Goal: Task Accomplishment & Management: Use online tool/utility

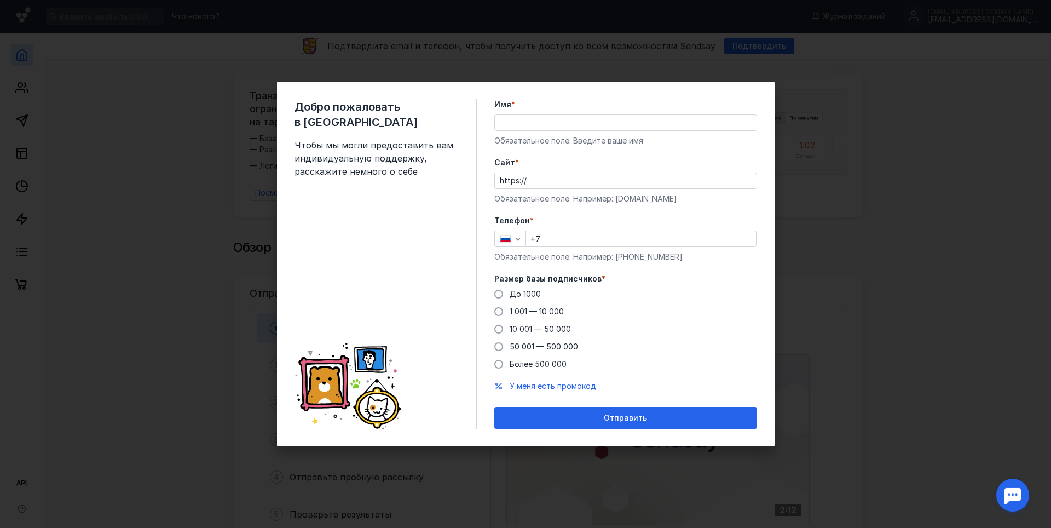
click at [530, 124] on input "Имя *" at bounding box center [626, 122] width 262 height 15
type input "EGGGGGOR"
click at [561, 164] on label "Cайт *" at bounding box center [625, 162] width 263 height 11
click at [561, 173] on input "Cайт *" at bounding box center [644, 180] width 224 height 15
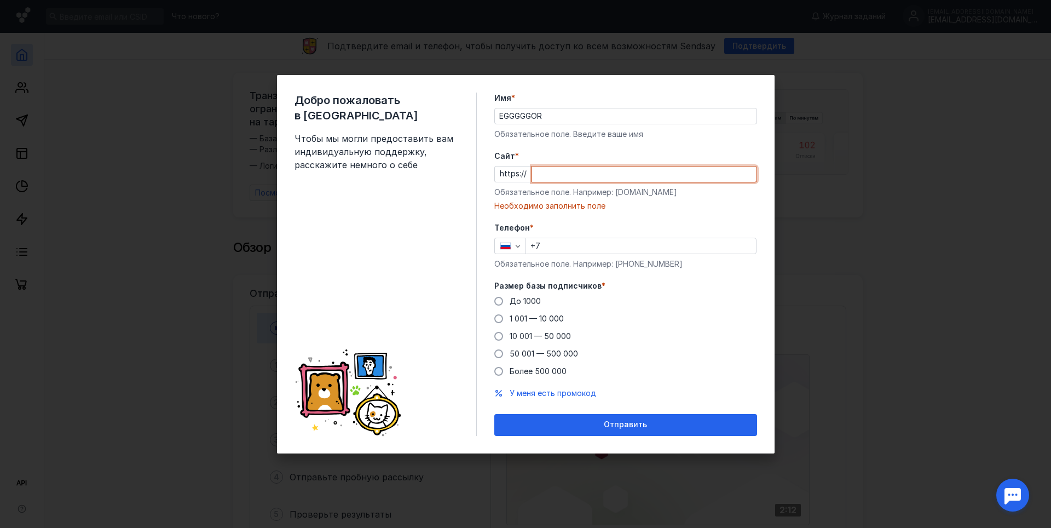
paste input "[DOMAIN_NAME][URL]"
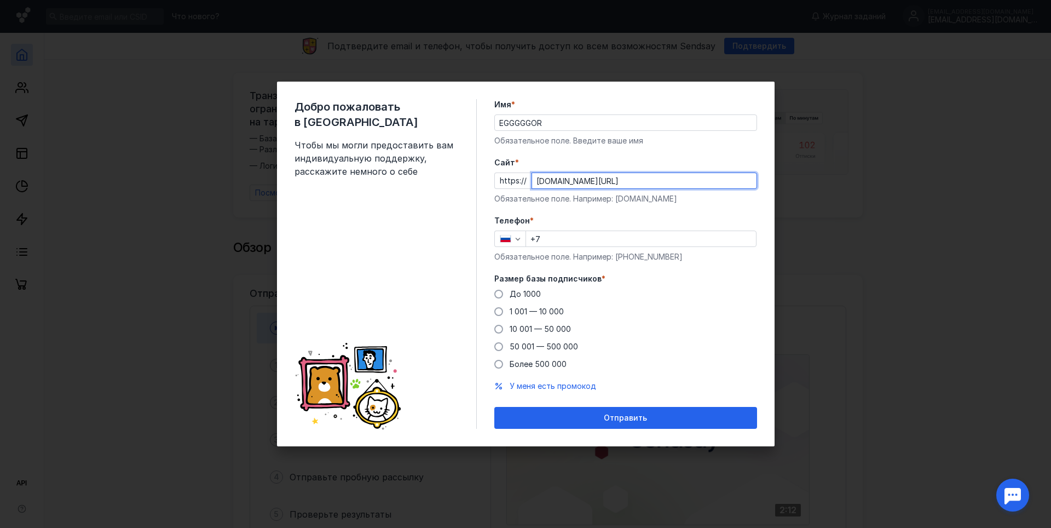
drag, startPoint x: 627, startPoint y: 180, endPoint x: 597, endPoint y: 183, distance: 30.4
click at [626, 180] on input "[DOMAIN_NAME][URL]" at bounding box center [644, 180] width 224 height 15
click at [624, 184] on input "[DOMAIN_NAME][URL]" at bounding box center [644, 180] width 224 height 15
type input "[DOMAIN_NAME][URL]"
click at [624, 234] on input "+7" at bounding box center [641, 238] width 230 height 15
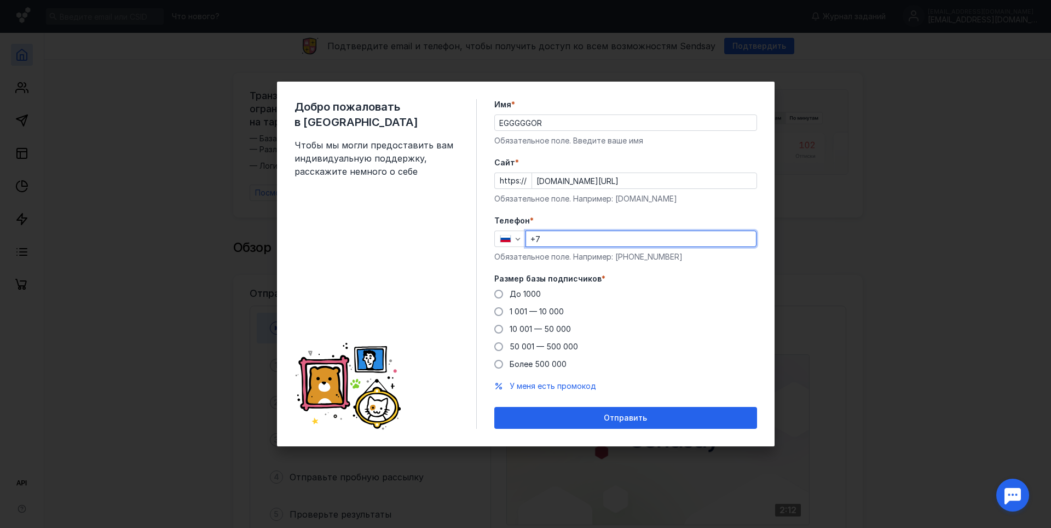
click at [579, 214] on form "Имя * EGGGGGOR Обязательное поле. Введите ваше имя [PERSON_NAME] * https:// [DO…" at bounding box center [625, 264] width 263 height 330
click at [636, 233] on input "+7" at bounding box center [641, 238] width 230 height 15
type input "[PHONE_NUMBER]"
click at [519, 292] on span "До 1000" at bounding box center [525, 293] width 31 height 9
click at [0, 0] on input "До 1000" at bounding box center [0, 0] width 0 height 0
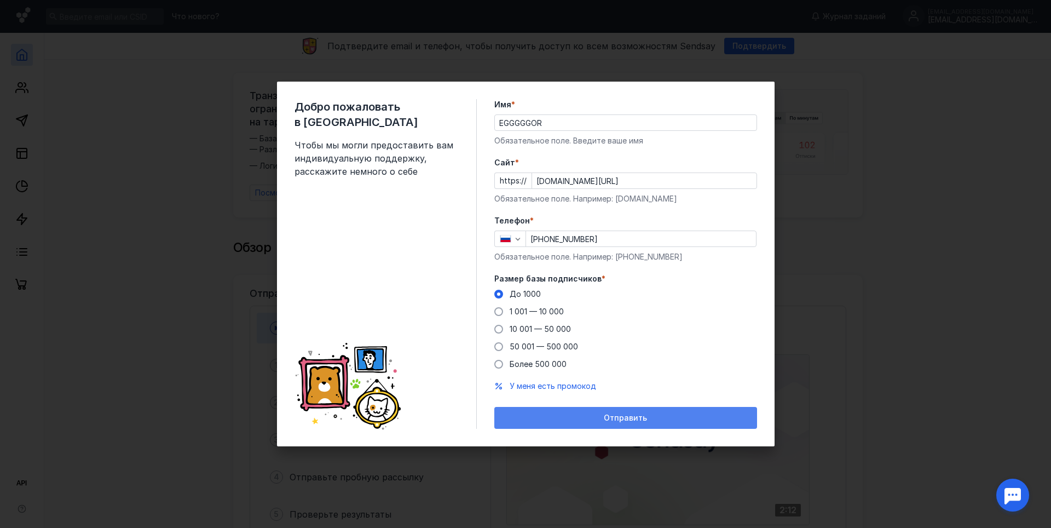
click at [620, 419] on span "Отправить" at bounding box center [625, 417] width 43 height 9
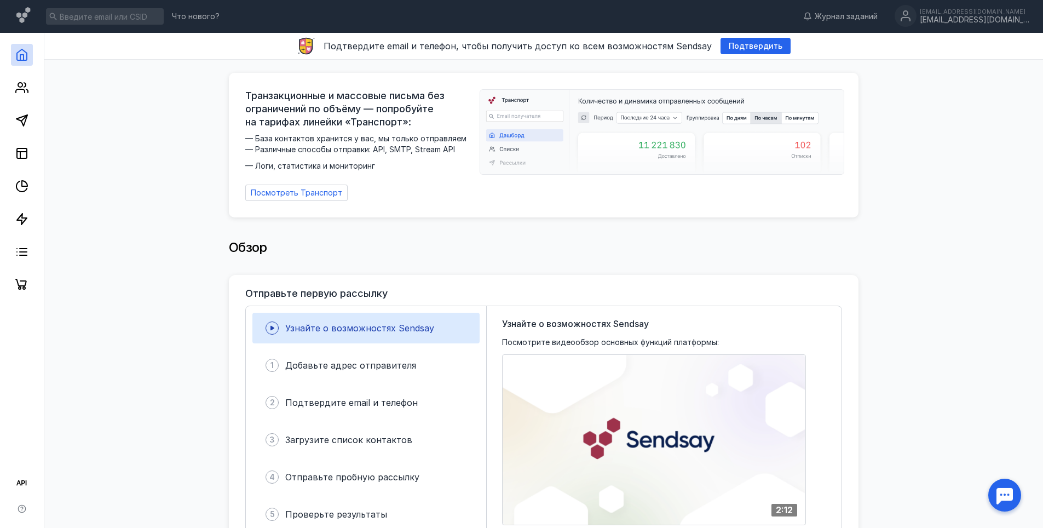
click at [385, 259] on div "Обзор" at bounding box center [544, 253] width 630 height 44
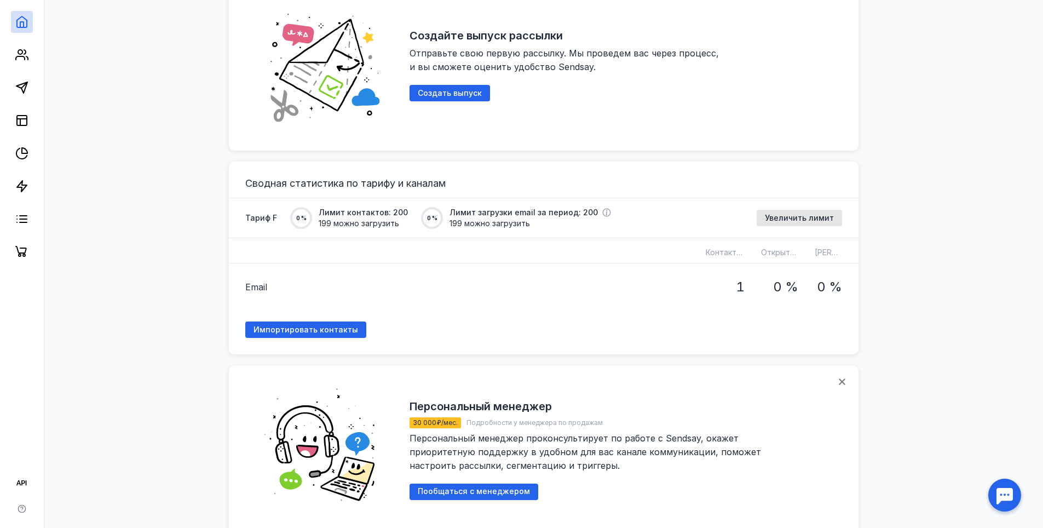
scroll to position [697, 0]
click at [335, 326] on span "Импортировать контакты" at bounding box center [305, 330] width 105 height 9
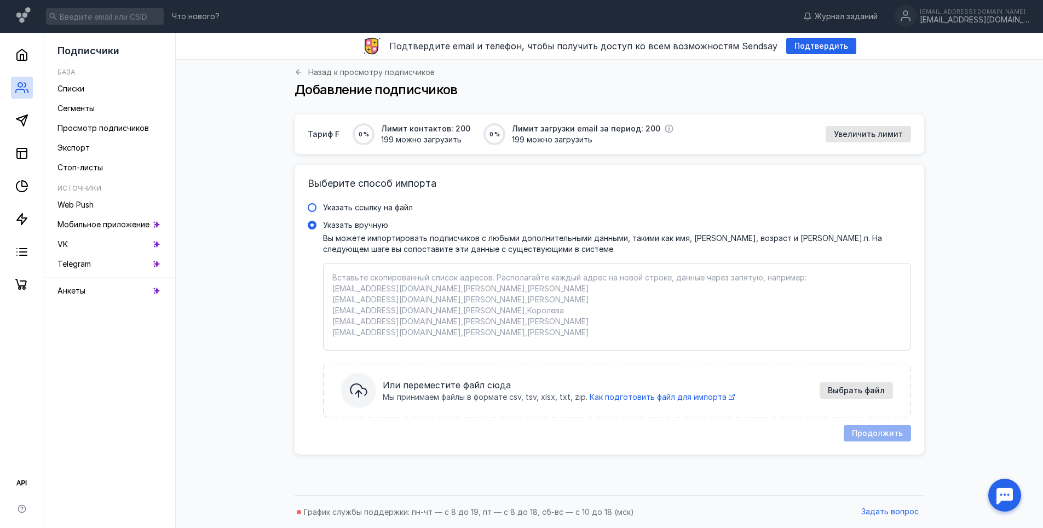
click at [386, 208] on span "Указать ссылку на файл" at bounding box center [368, 207] width 90 height 9
click at [0, 0] on input "Указать ссылку на файл" at bounding box center [0, 0] width 0 height 0
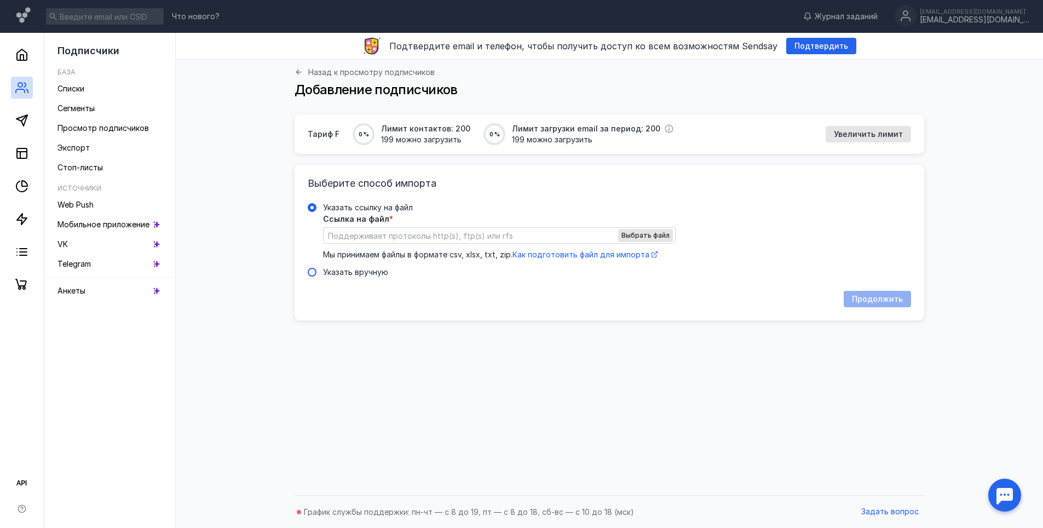
click at [343, 271] on span "Указать вручную" at bounding box center [355, 271] width 65 height 9
click at [0, 0] on input "Указать вручную" at bounding box center [0, 0] width 0 height 0
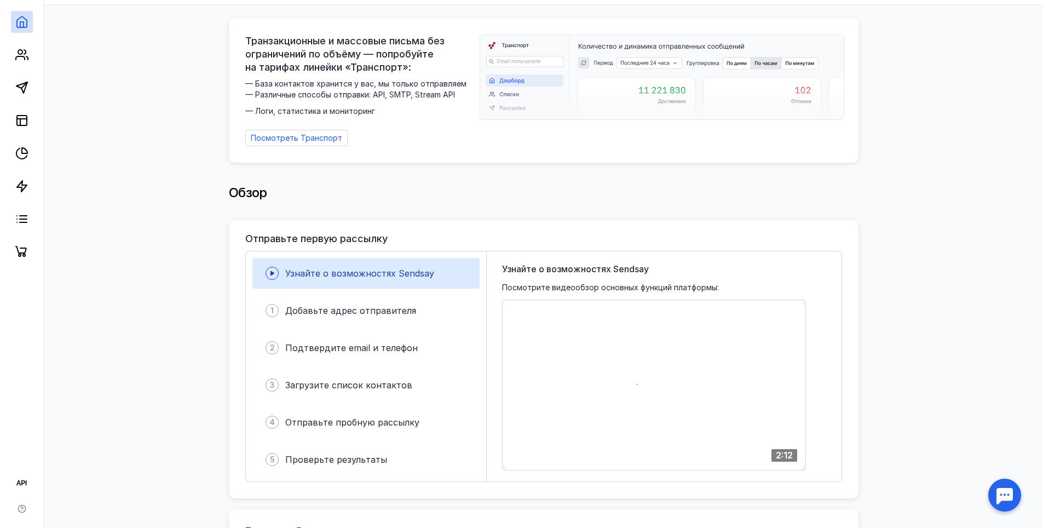
scroll to position [109, 0]
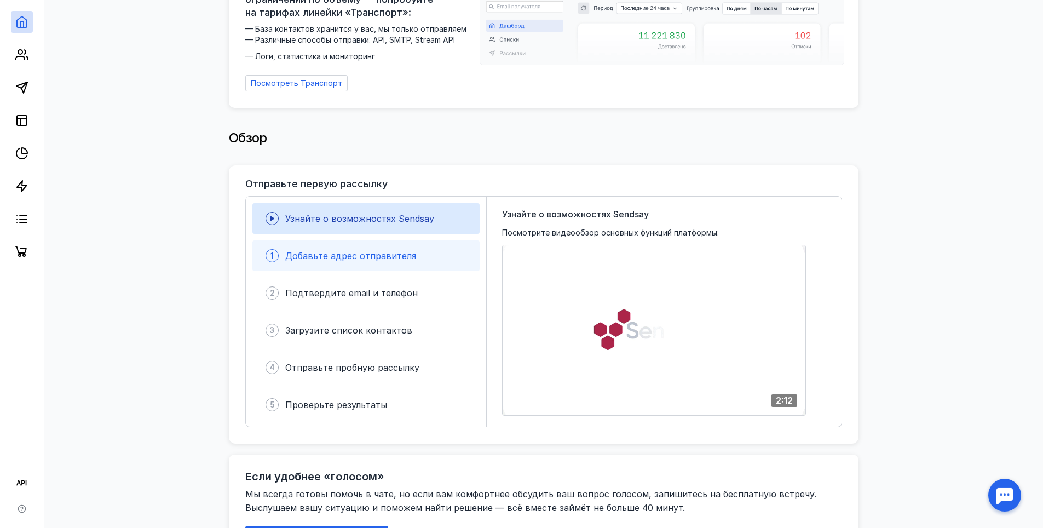
click at [361, 255] on span "Добавьте адрес отправителя" at bounding box center [350, 255] width 131 height 11
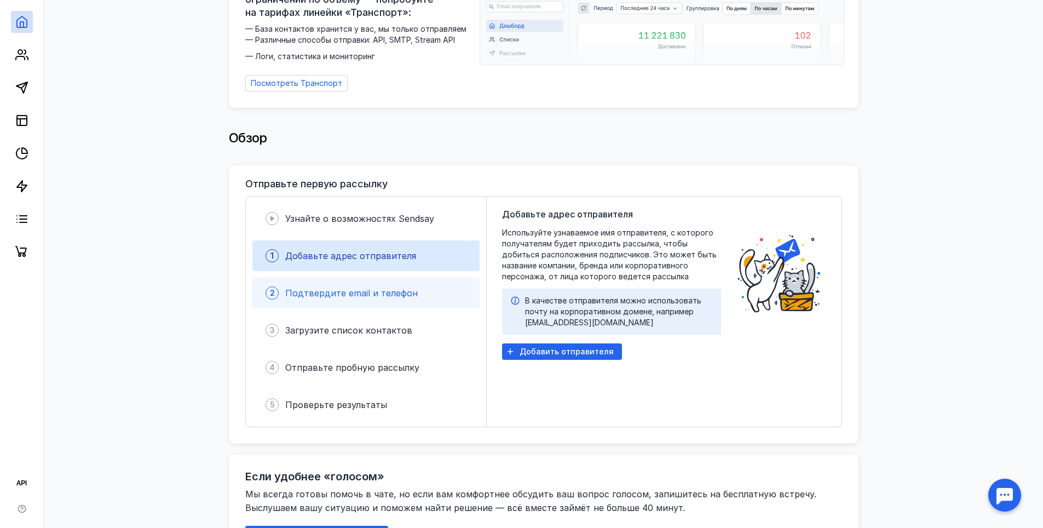
drag, startPoint x: 360, startPoint y: 282, endPoint x: 366, endPoint y: 296, distance: 14.2
click at [360, 287] on span "Подтвердите email и телефон" at bounding box center [351, 292] width 132 height 11
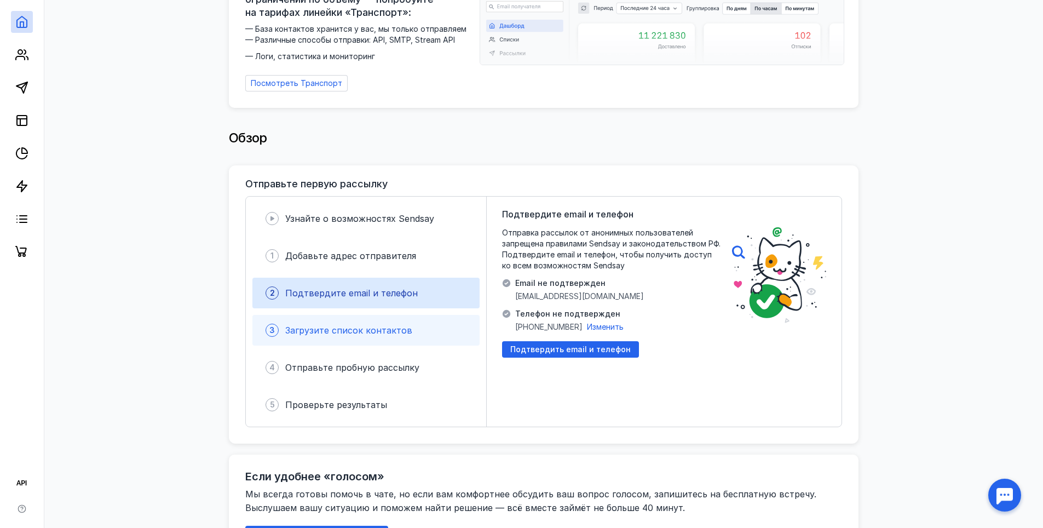
click at [366, 325] on span "Загрузите список контактов" at bounding box center [348, 330] width 127 height 11
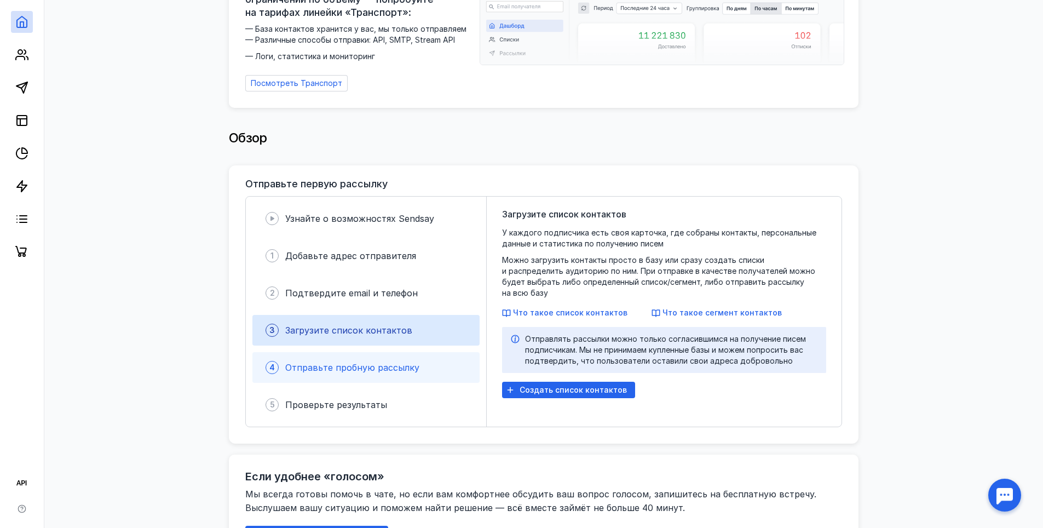
click at [373, 352] on div "4 Отправьте пробную рассылку" at bounding box center [365, 367] width 227 height 31
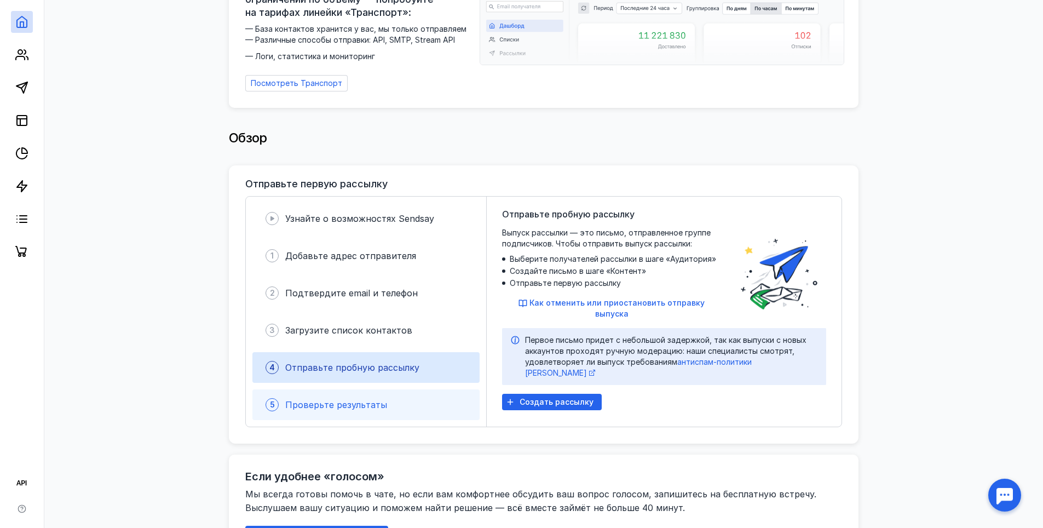
click at [382, 389] on div "5 Проверьте результаты" at bounding box center [365, 404] width 227 height 31
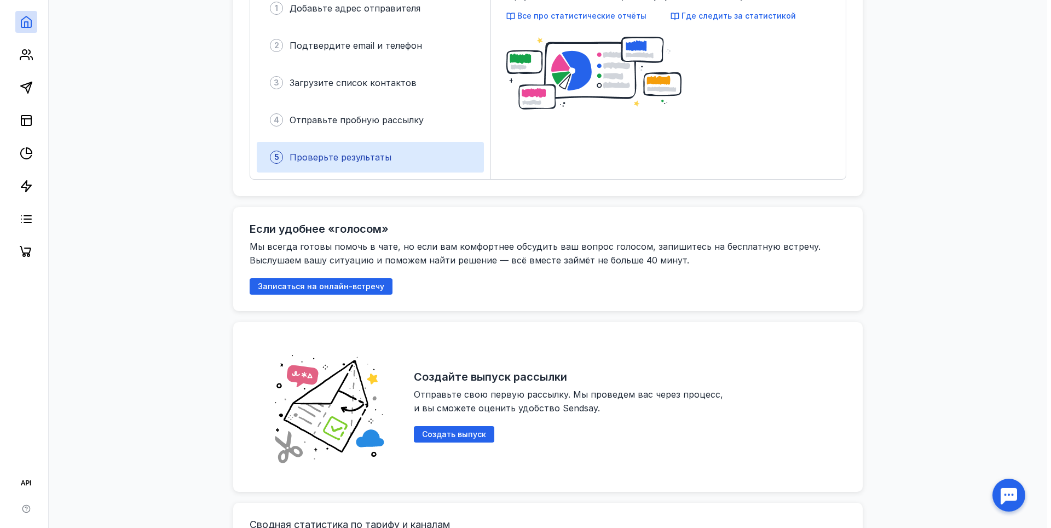
scroll to position [369, 0]
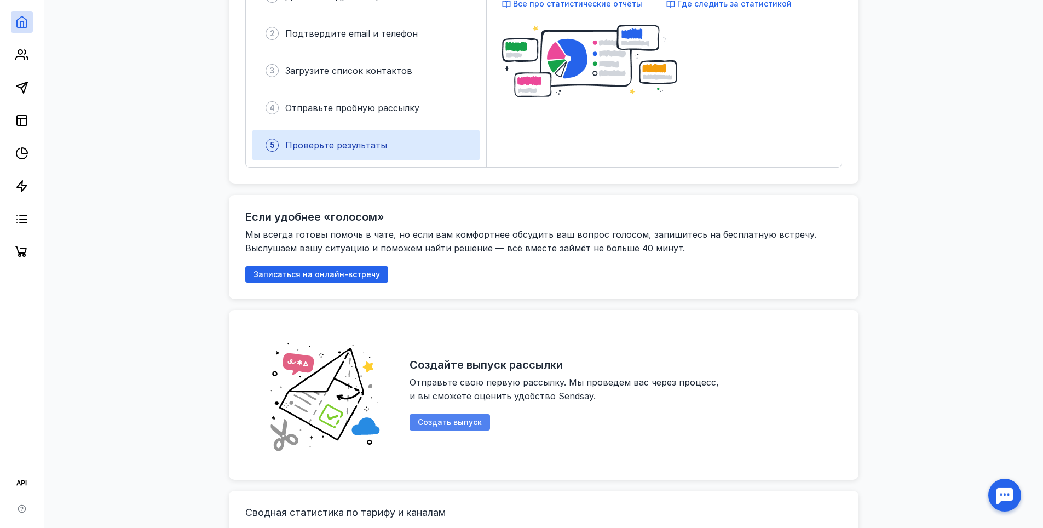
click at [465, 418] on span "Создать выпуск" at bounding box center [450, 422] width 64 height 9
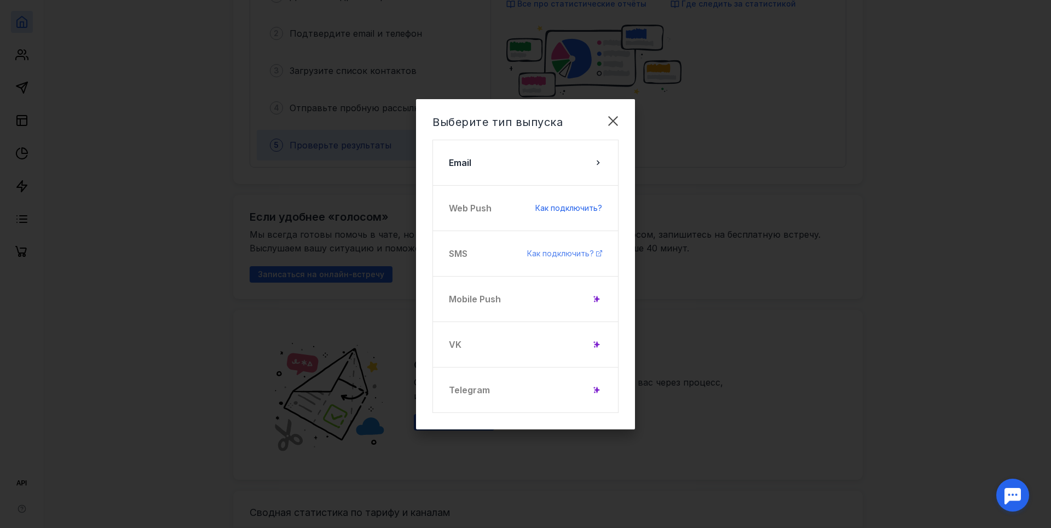
click at [577, 250] on span "Как подключить?" at bounding box center [560, 253] width 67 height 9
click at [597, 300] on icon at bounding box center [597, 299] width 6 height 6
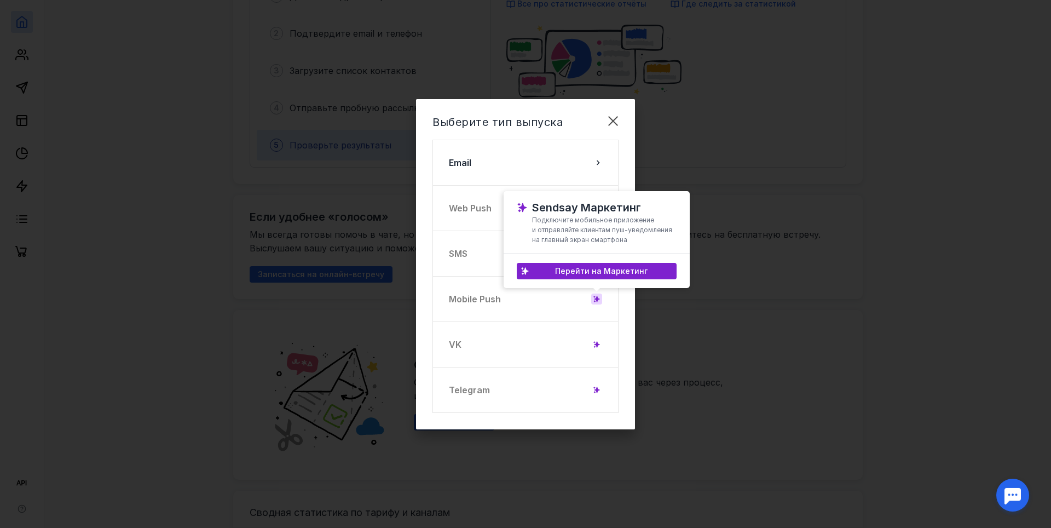
click at [597, 300] on icon at bounding box center [597, 299] width 6 height 6
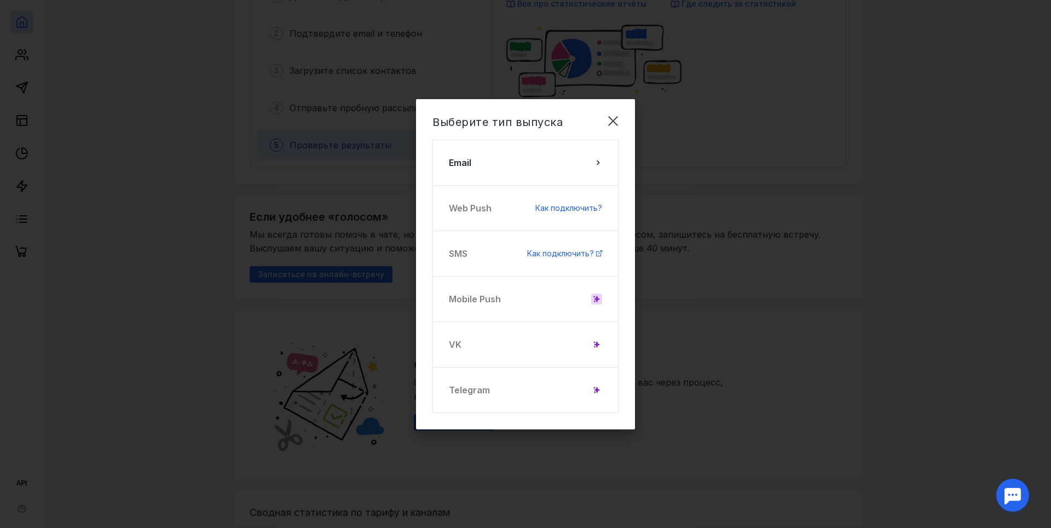
click at [595, 297] on icon at bounding box center [597, 299] width 6 height 6
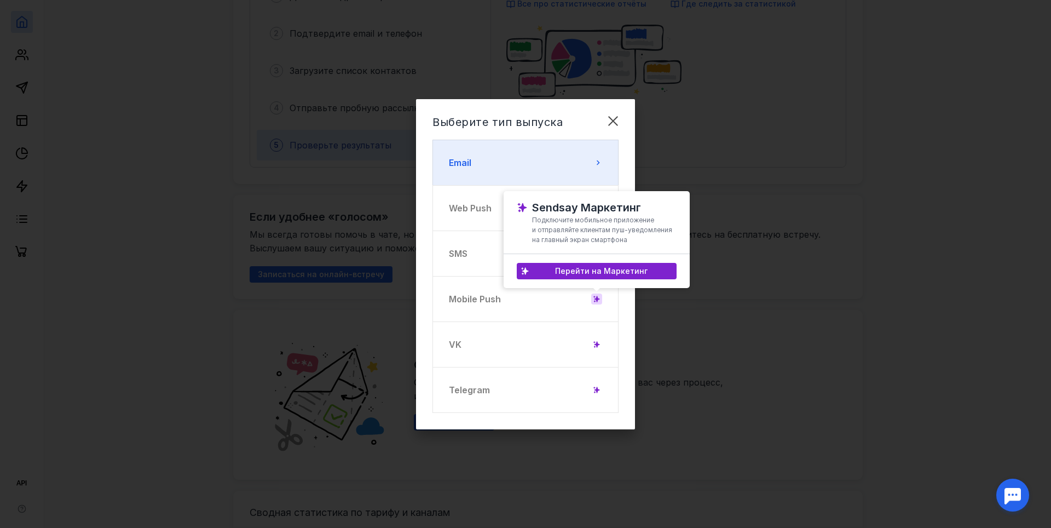
click at [593, 165] on button "Email" at bounding box center [525, 163] width 186 height 46
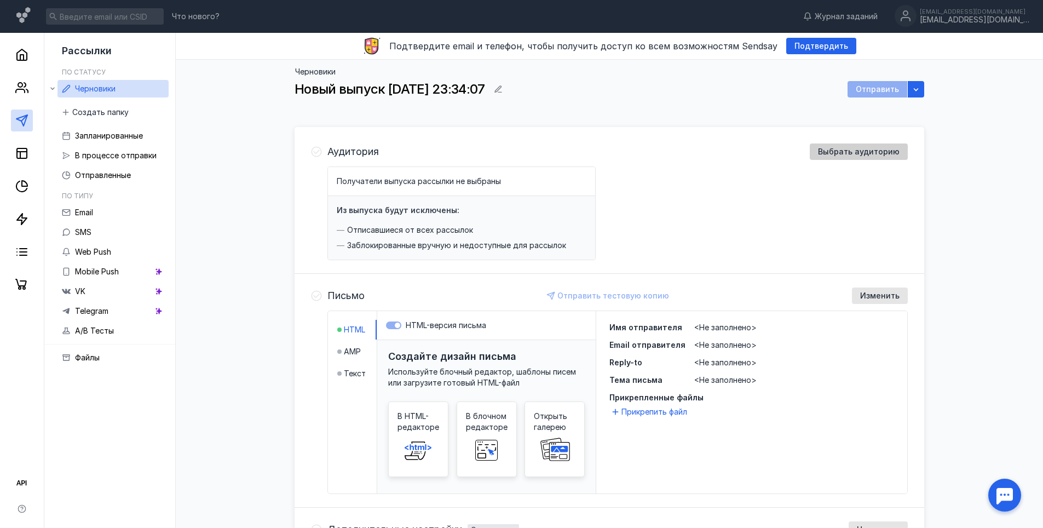
click at [879, 151] on span "Выбрать аудиторию" at bounding box center [859, 151] width 82 height 9
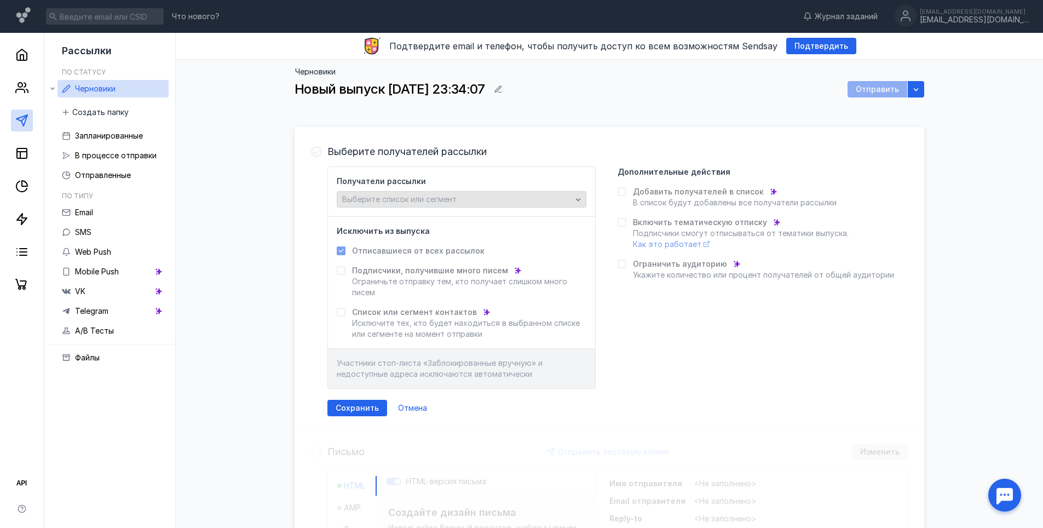
click at [483, 198] on div "Выберите список или сегмент" at bounding box center [456, 199] width 235 height 9
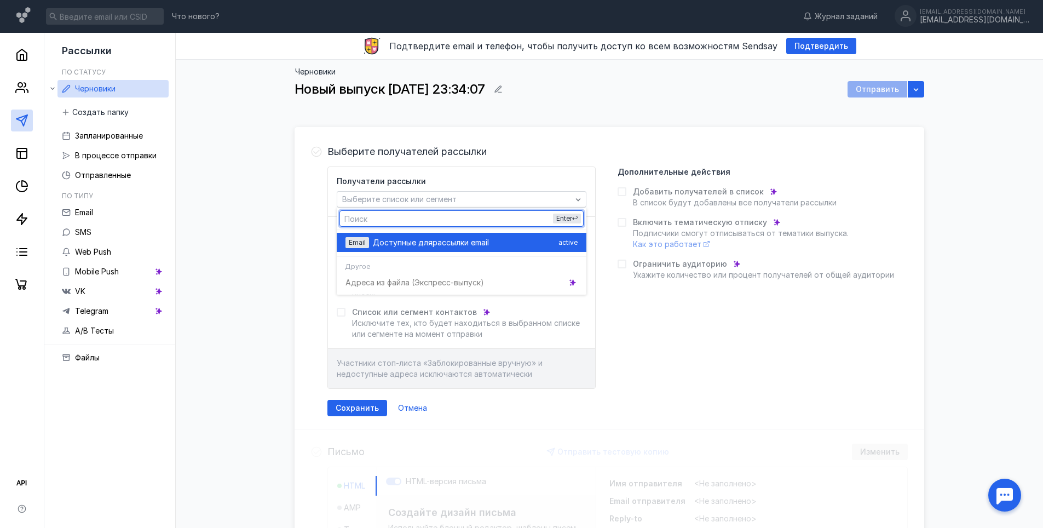
click at [477, 244] on span "рассылки email" at bounding box center [460, 242] width 56 height 11
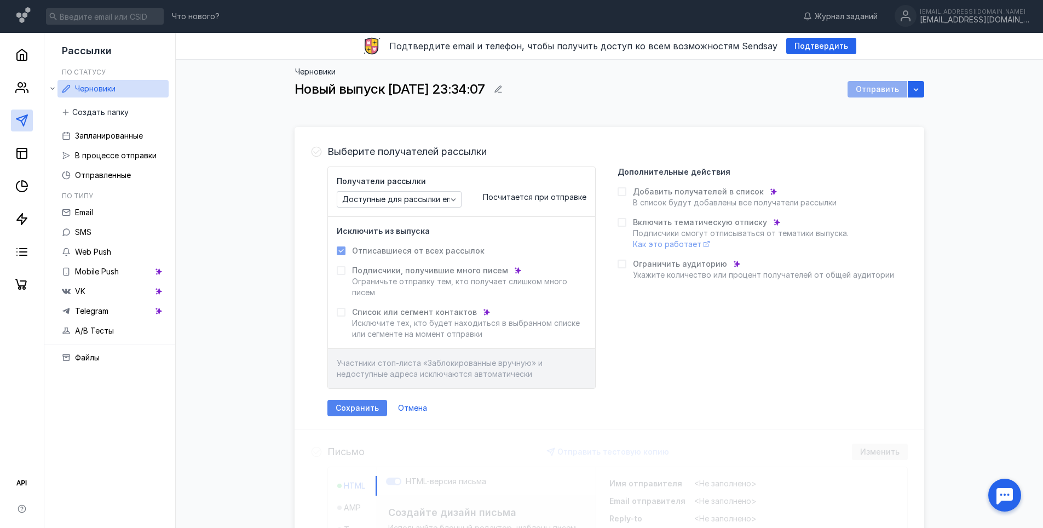
click at [364, 401] on div "Сохранить" at bounding box center [357, 408] width 60 height 16
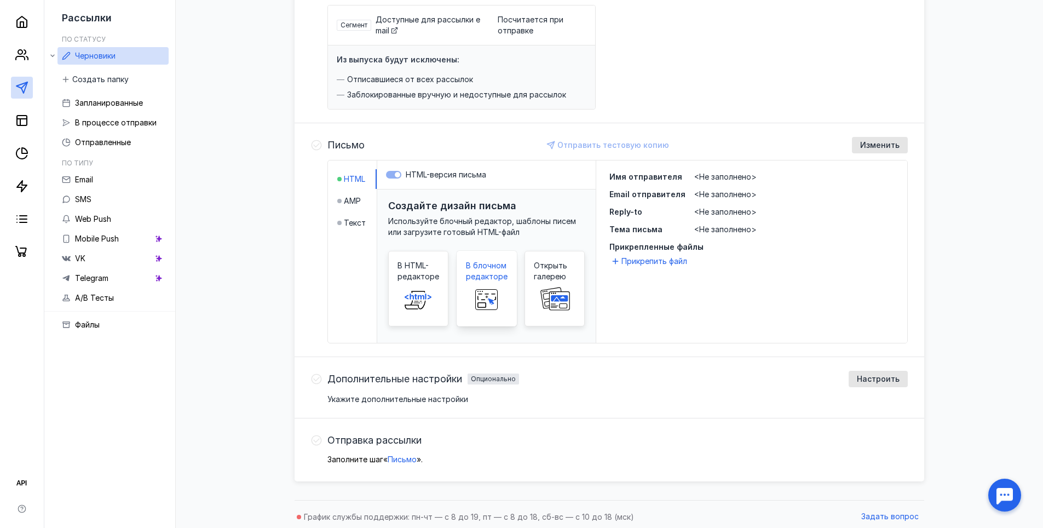
scroll to position [166, 0]
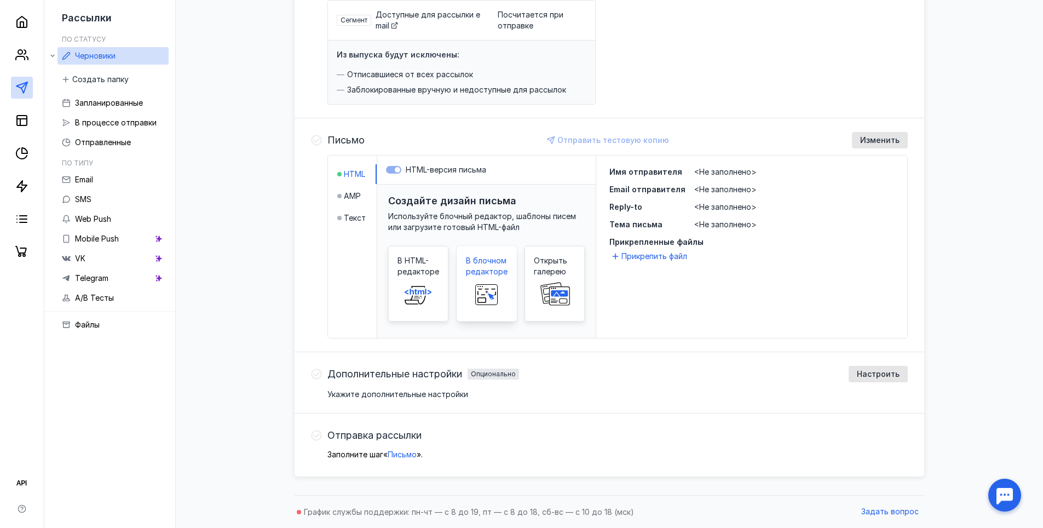
click at [484, 287] on rect at bounding box center [486, 295] width 22 height 20
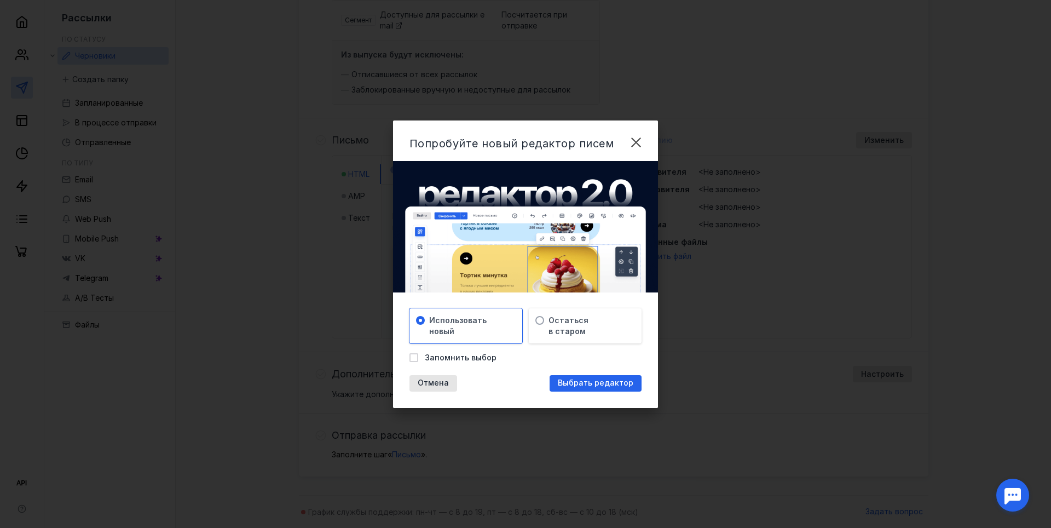
click at [483, 359] on span "Запомнить выбор" at bounding box center [461, 357] width 72 height 11
click at [417, 359] on input "Запомнить выбор" at bounding box center [412, 355] width 7 height 7
checkbox input "true"
click at [570, 327] on span "Остаться в старом" at bounding box center [569, 326] width 40 height 22
drag, startPoint x: 501, startPoint y: 325, endPoint x: 498, endPoint y: 337, distance: 13.0
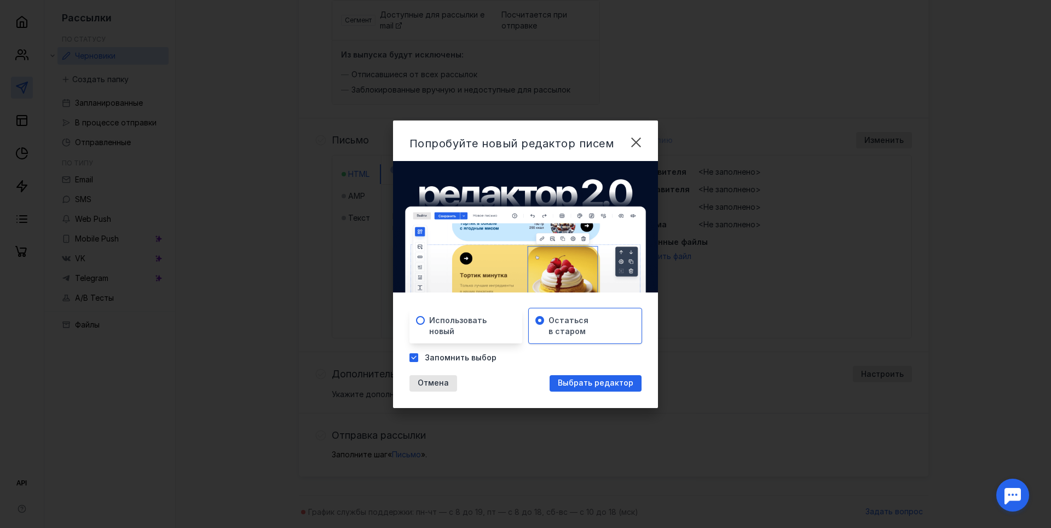
click at [501, 326] on div "Использовать новый" at bounding box center [470, 326] width 82 height 22
click at [590, 388] on div "Выбрать редактор" at bounding box center [596, 383] width 92 height 16
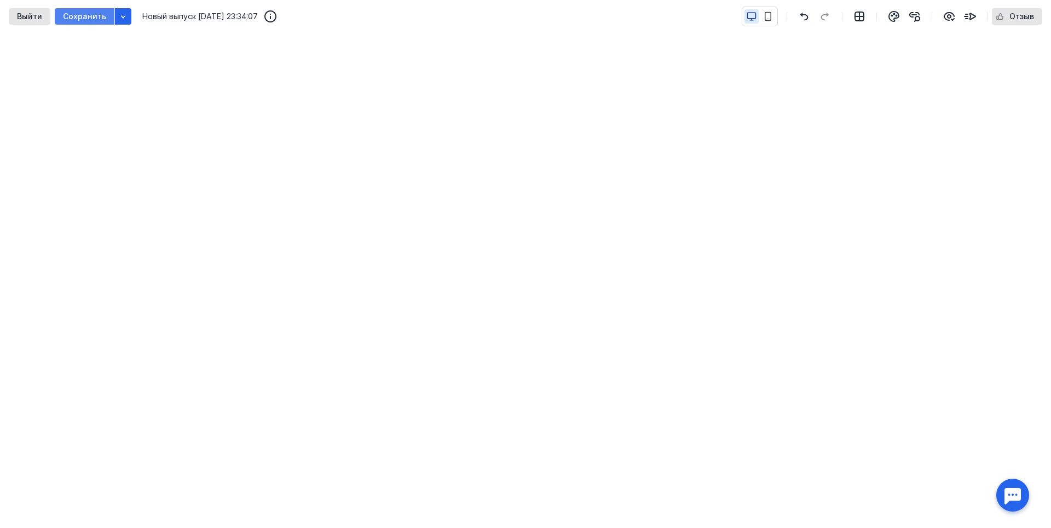
click at [94, 14] on span "Сохранить" at bounding box center [84, 16] width 43 height 9
click at [98, 12] on span "Сохранить" at bounding box center [84, 16] width 43 height 9
click at [119, 18] on icon "button" at bounding box center [123, 16] width 9 height 9
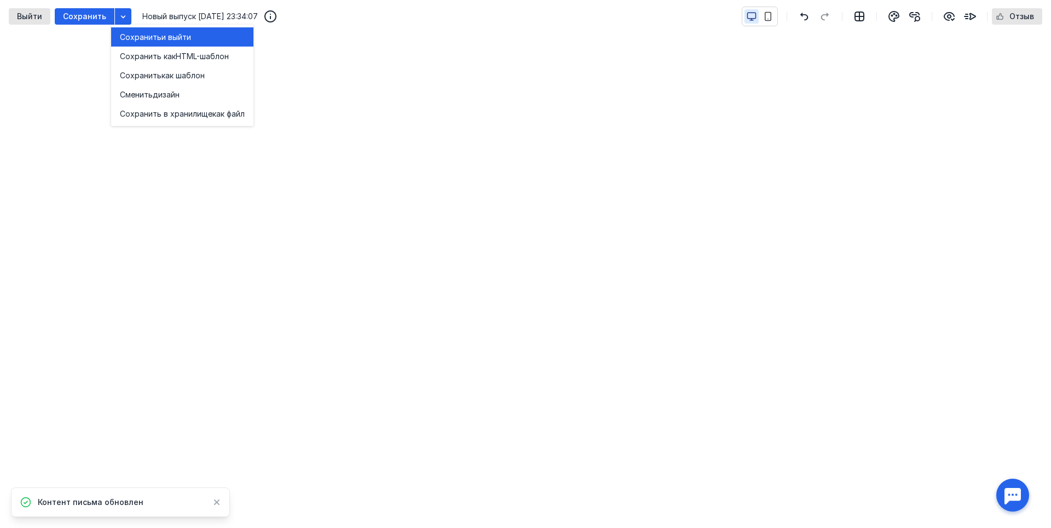
click at [153, 33] on span "Сохранить" at bounding box center [141, 37] width 42 height 11
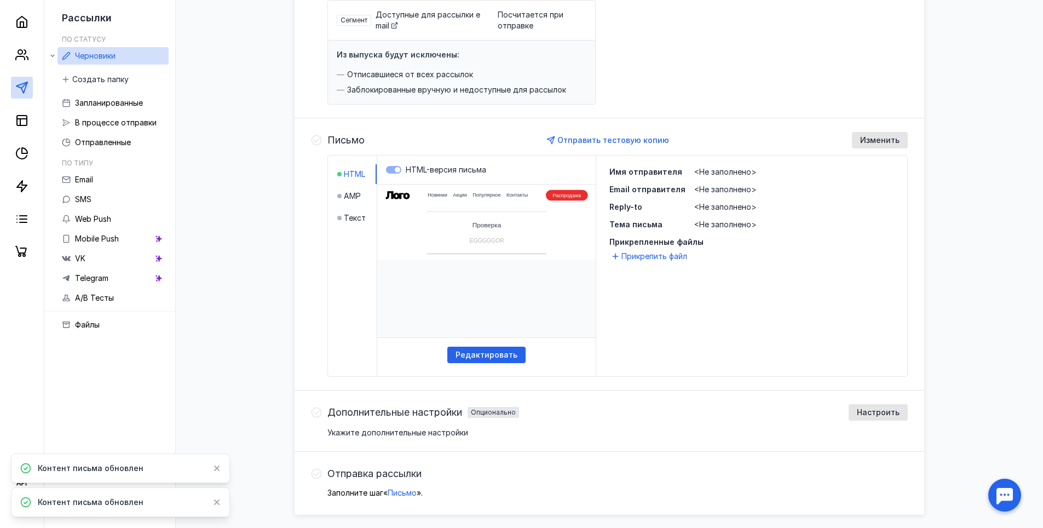
click at [541, 185] on html "Новинки Акции Популярное Контакты Распродажа" at bounding box center [486, 184] width 235 height 1
click at [350, 172] on span "HTML" at bounding box center [354, 174] width 21 height 11
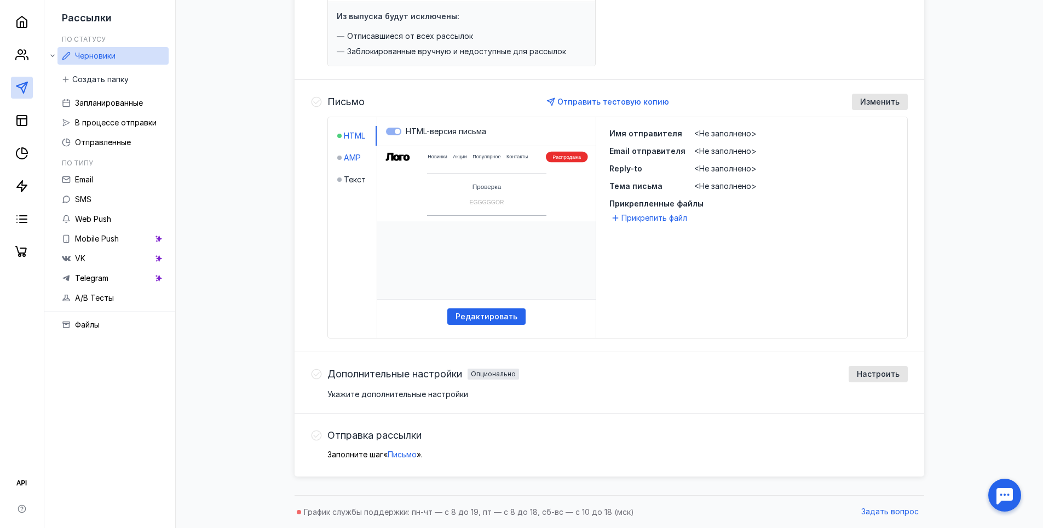
click at [357, 161] on span "AMP" at bounding box center [352, 157] width 17 height 11
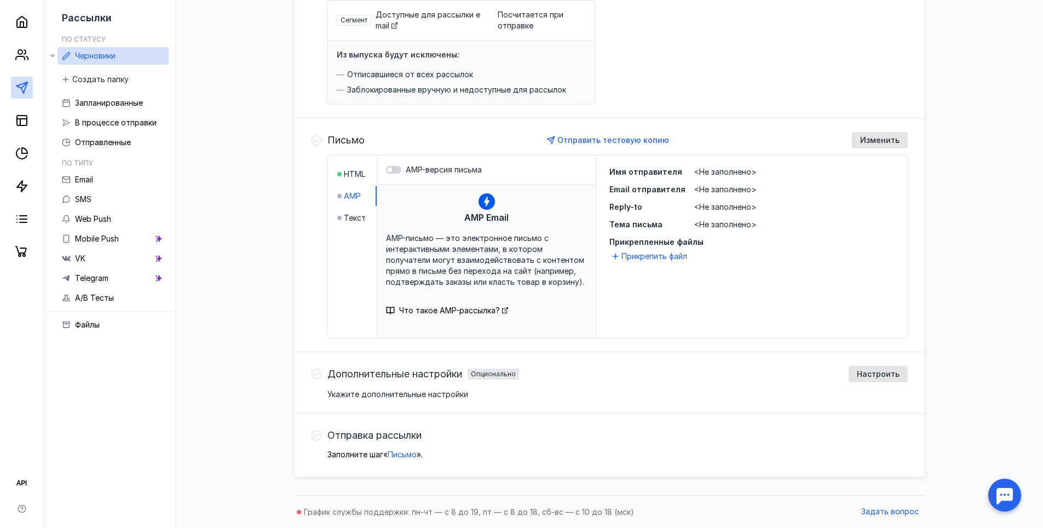
click at [357, 168] on li "HTML" at bounding box center [356, 174] width 39 height 20
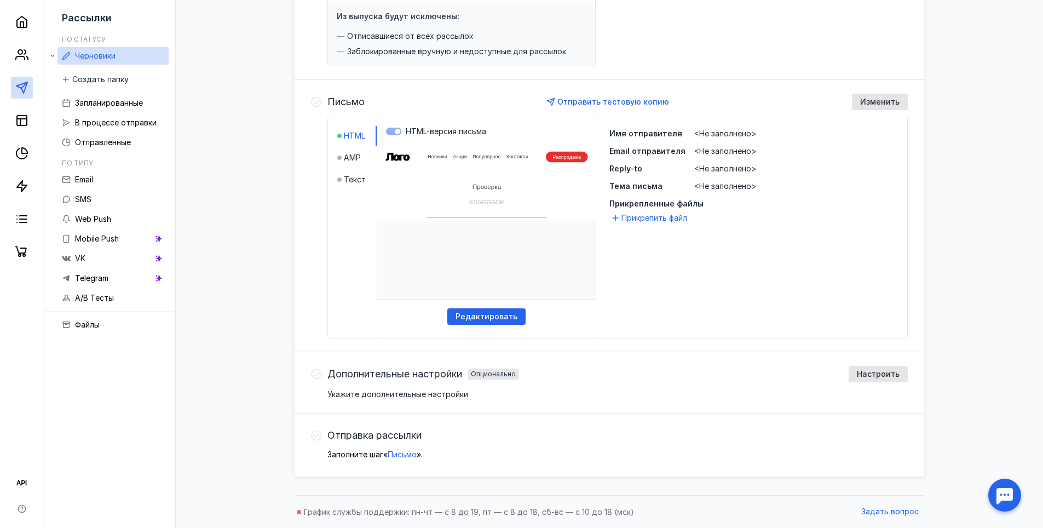
click at [417, 392] on span "Укажите дополнительные настройки" at bounding box center [397, 393] width 141 height 9
click at [884, 372] on span "Настроить" at bounding box center [878, 374] width 43 height 9
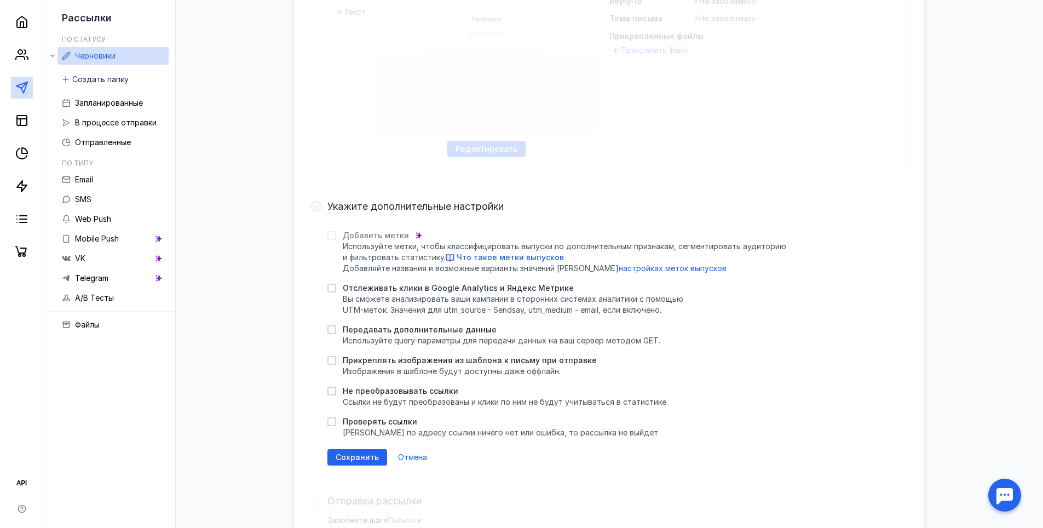
scroll to position [424, 0]
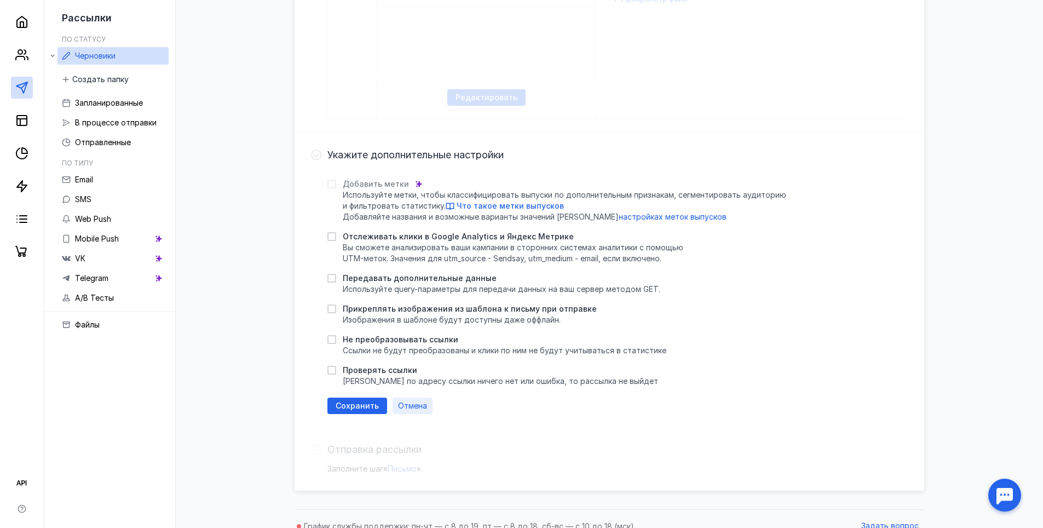
click at [414, 403] on span "Отмена" at bounding box center [412, 405] width 29 height 9
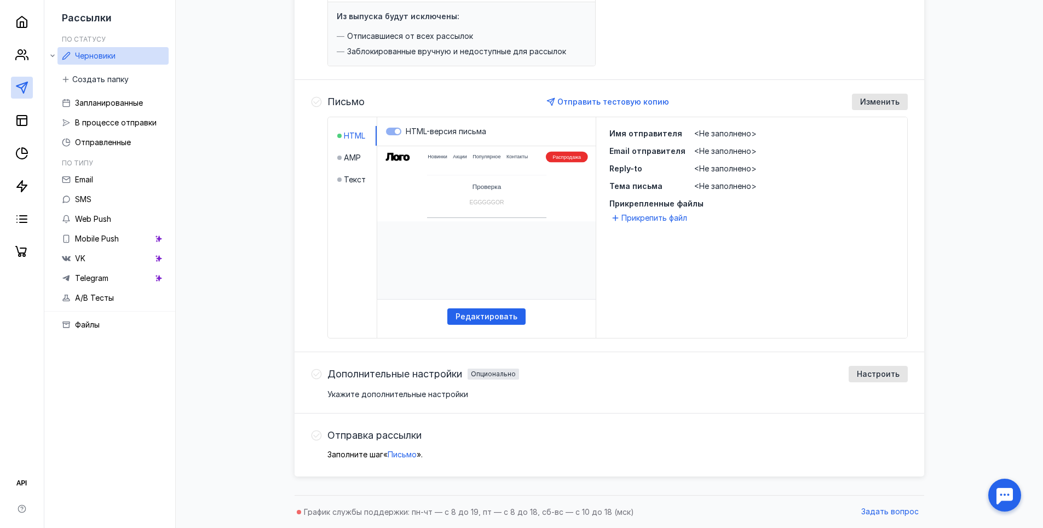
click at [712, 134] on span "<Не заполнено>" at bounding box center [725, 133] width 62 height 9
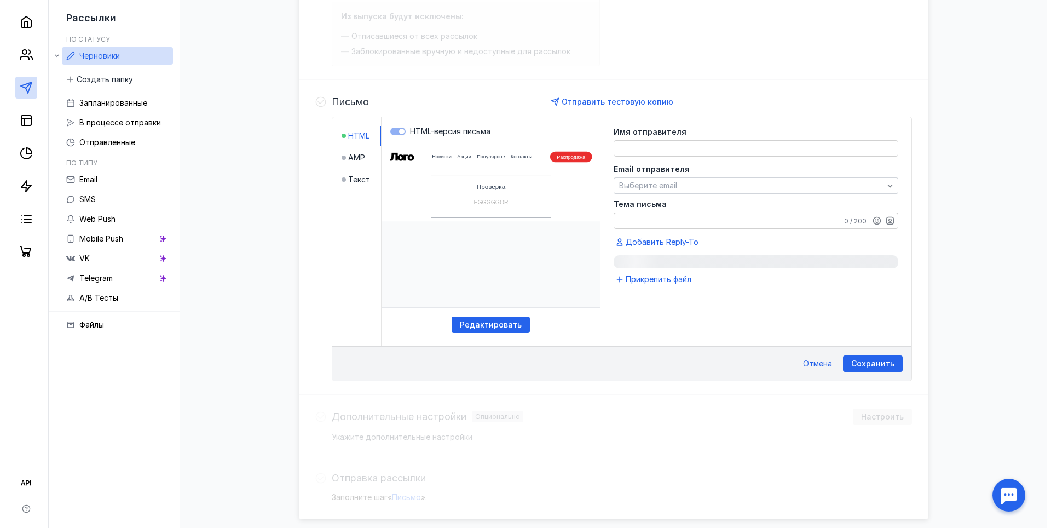
scroll to position [247, 0]
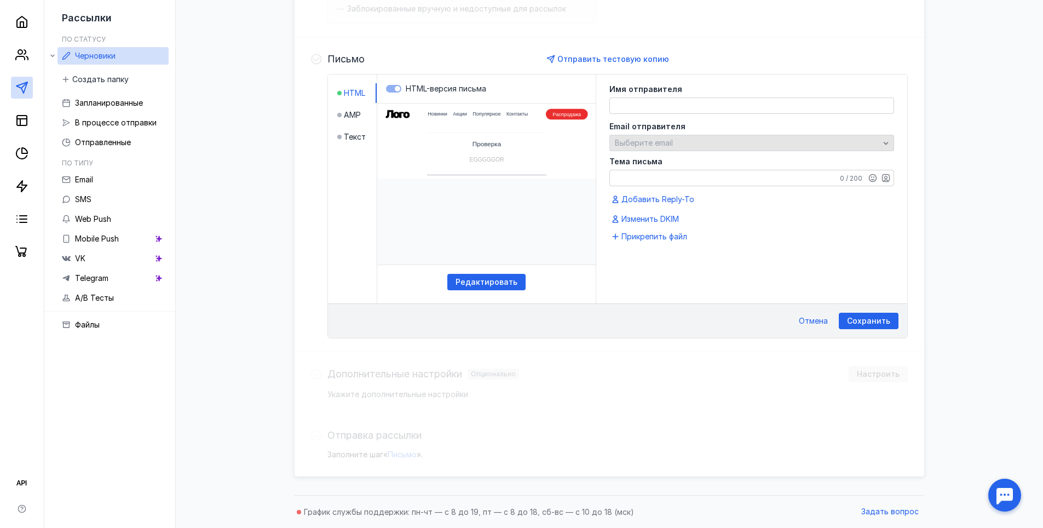
click at [736, 147] on div "Выберите email" at bounding box center [747, 143] width 270 height 9
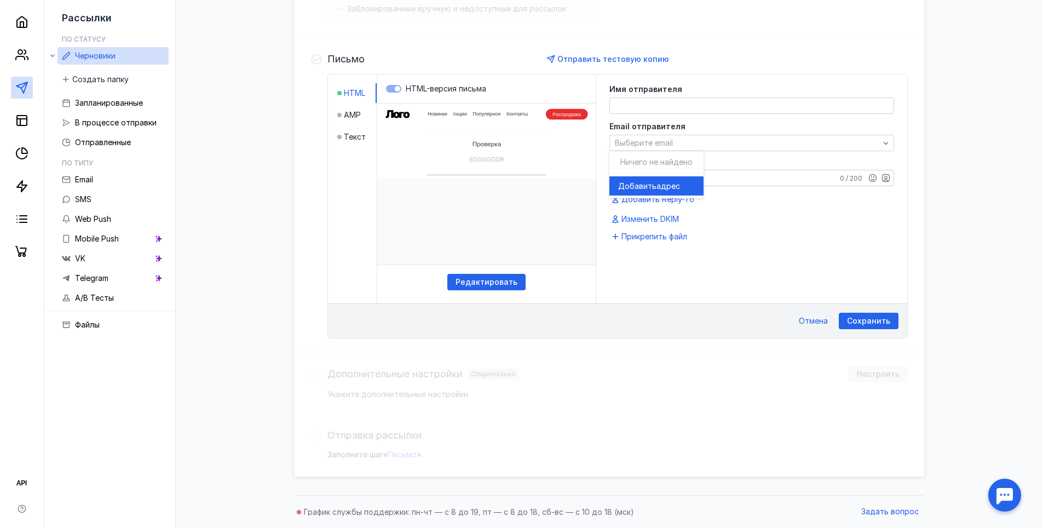
click at [680, 165] on span "Ничего не найдено" at bounding box center [656, 161] width 72 height 9
click at [699, 142] on div "Выберите email" at bounding box center [747, 143] width 270 height 9
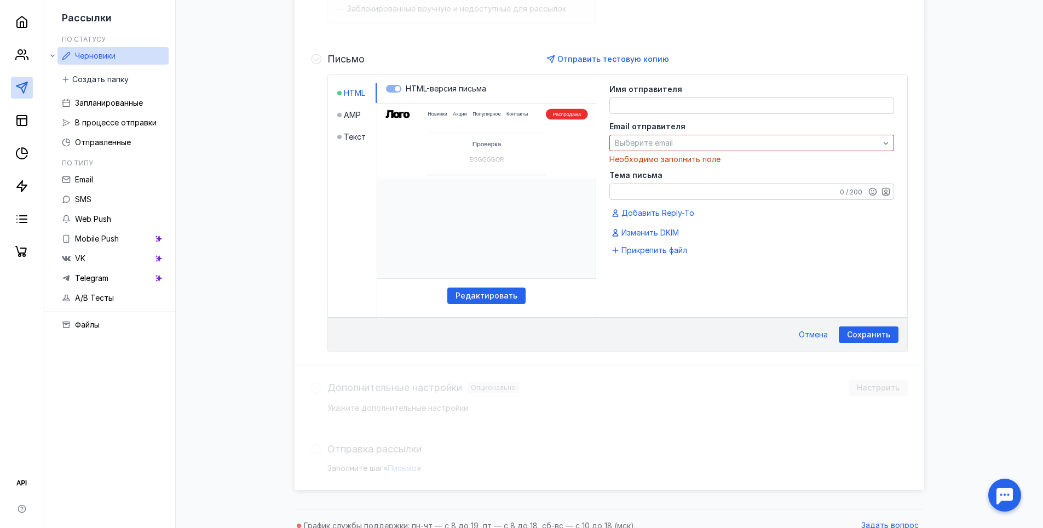
click at [693, 106] on textarea at bounding box center [752, 105] width 284 height 15
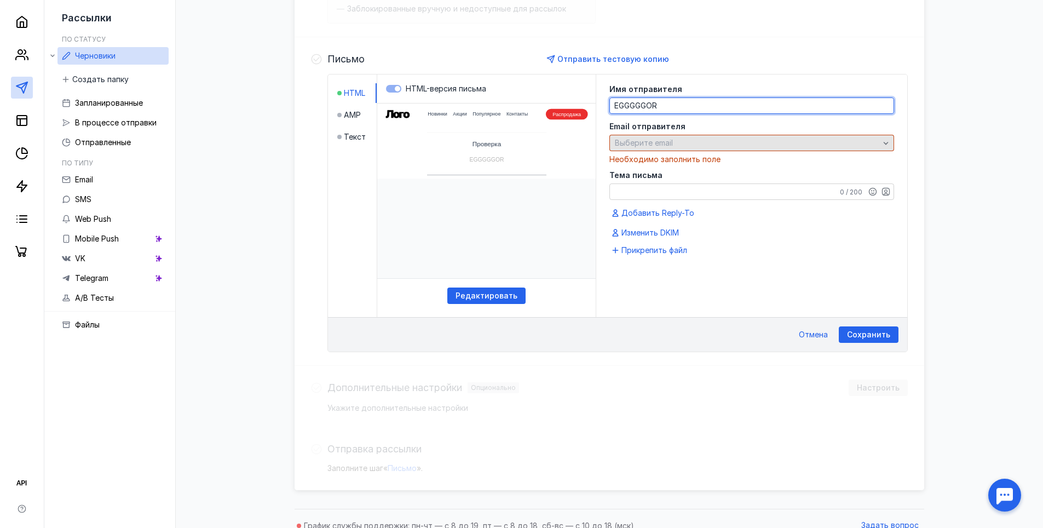
type textarea "EGGGGGOR"
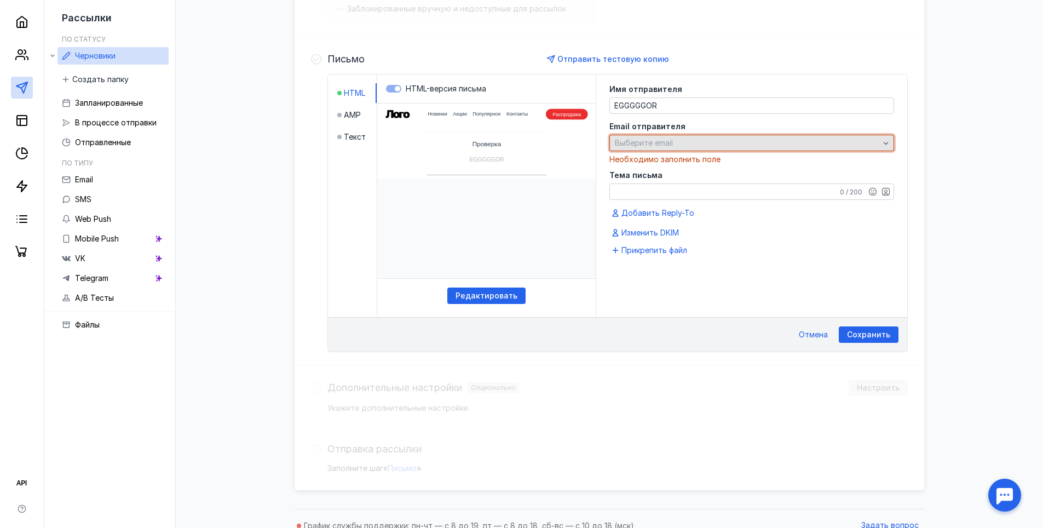
click at [715, 137] on div "Выберите email" at bounding box center [751, 143] width 285 height 16
click at [880, 149] on div "Выберите email" at bounding box center [751, 143] width 285 height 16
click at [873, 146] on div "Выберите email" at bounding box center [747, 143] width 270 height 9
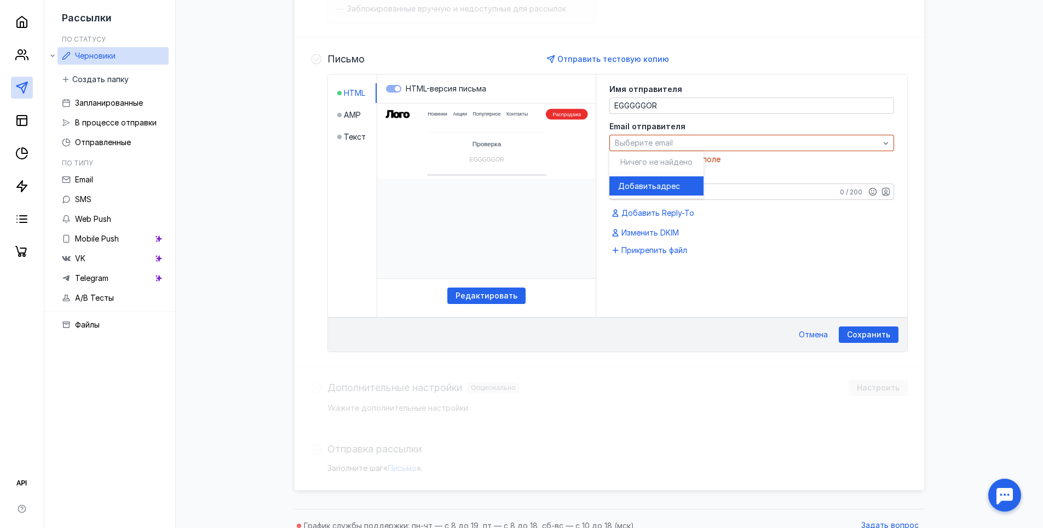
click at [660, 184] on span "адрес" at bounding box center [668, 186] width 24 height 11
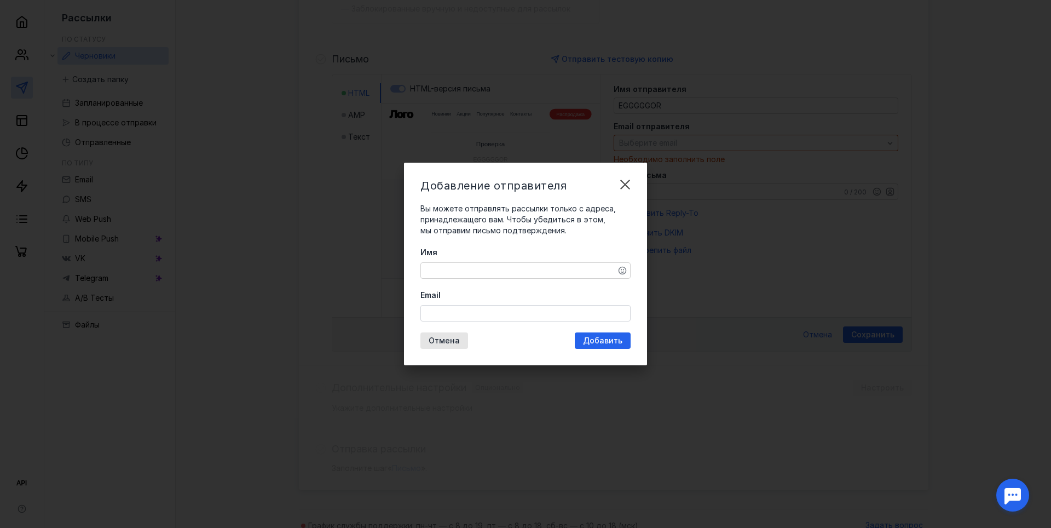
click at [460, 268] on textarea "Имя" at bounding box center [525, 270] width 209 height 15
click at [520, 317] on input "Email" at bounding box center [525, 312] width 209 height 15
click at [445, 270] on textarea "EGGGOR" at bounding box center [525, 270] width 209 height 15
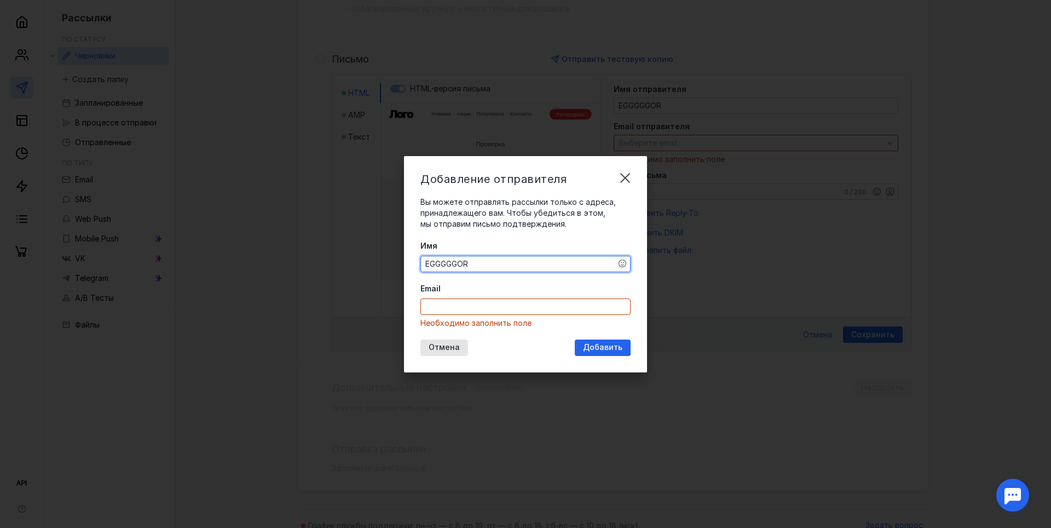
type textarea "EGGGGGOR"
click at [501, 310] on input "Email" at bounding box center [525, 306] width 209 height 15
type input "[EMAIL_ADDRESS][DOMAIN_NAME]"
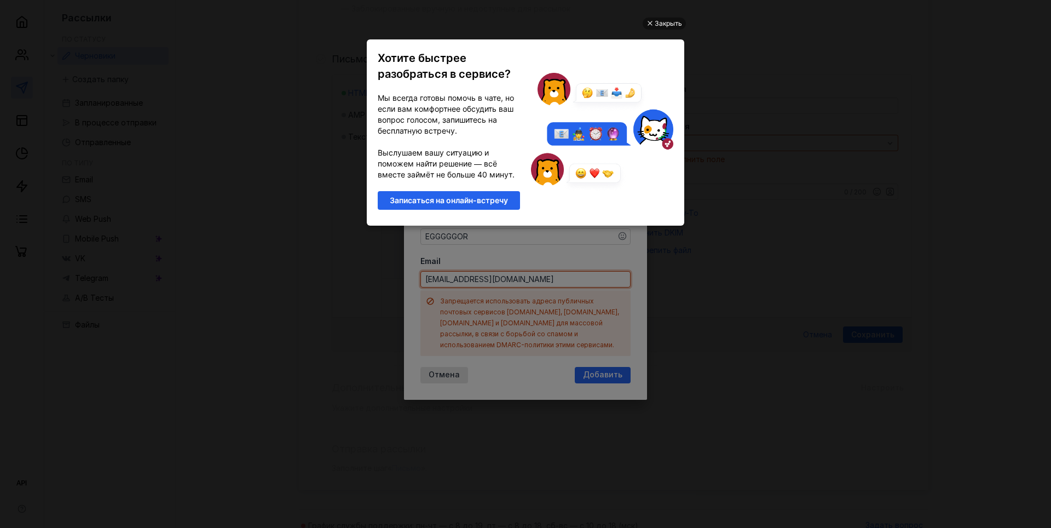
scroll to position [0, 0]
click at [666, 19] on div "Закрыть" at bounding box center [668, 24] width 27 height 12
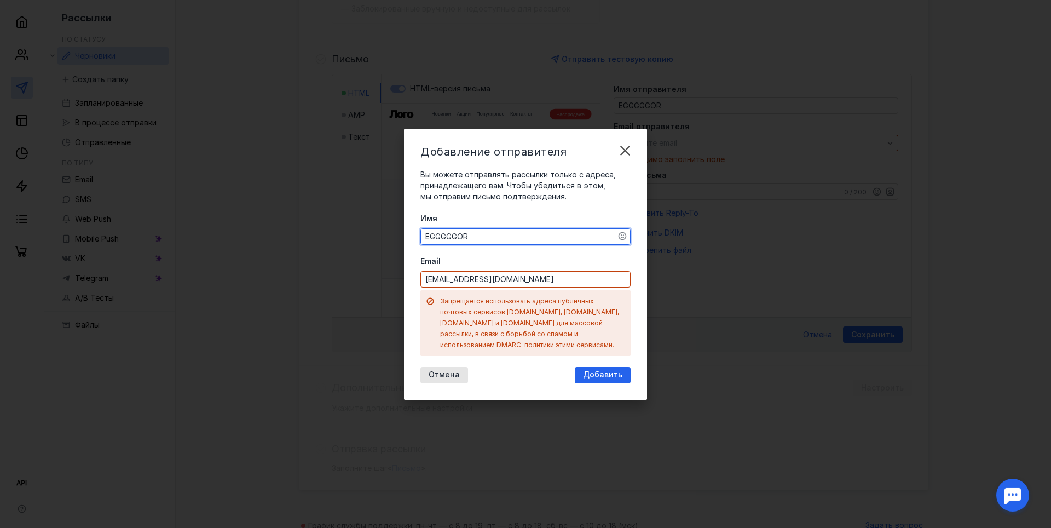
click at [486, 240] on textarea "EGGGGGOR" at bounding box center [525, 236] width 209 height 15
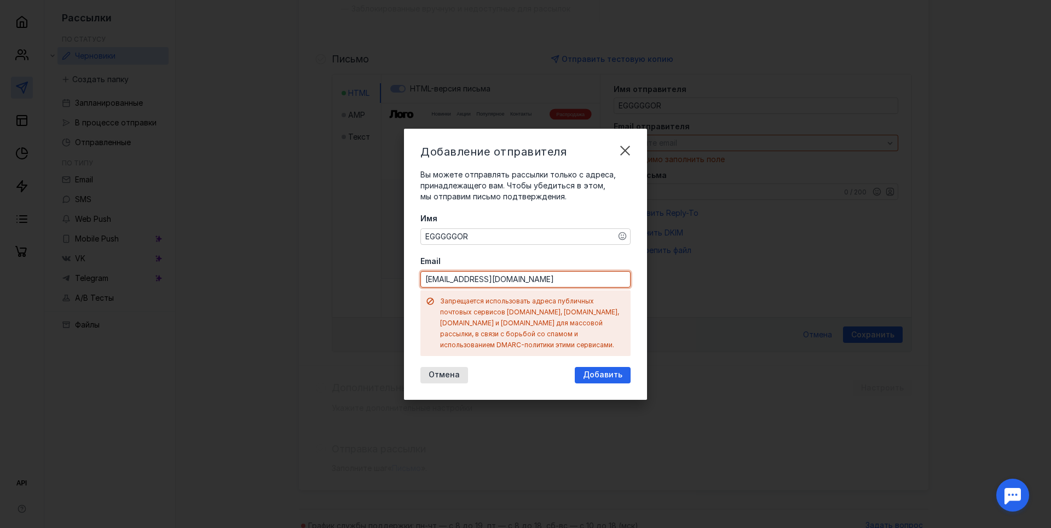
drag, startPoint x: 514, startPoint y: 289, endPoint x: 590, endPoint y: 267, distance: 79.7
click at [590, 267] on div "Email [EMAIL_ADDRESS][DOMAIN_NAME] Запрещается использовать адреса публичных по…" at bounding box center [525, 306] width 210 height 100
drag, startPoint x: 503, startPoint y: 283, endPoint x: 411, endPoint y: 295, distance: 92.8
click at [411, 295] on div "Добавление отправителя Вы можете отправлять рассылки только с адреса, принадлеж…" at bounding box center [525, 264] width 243 height 271
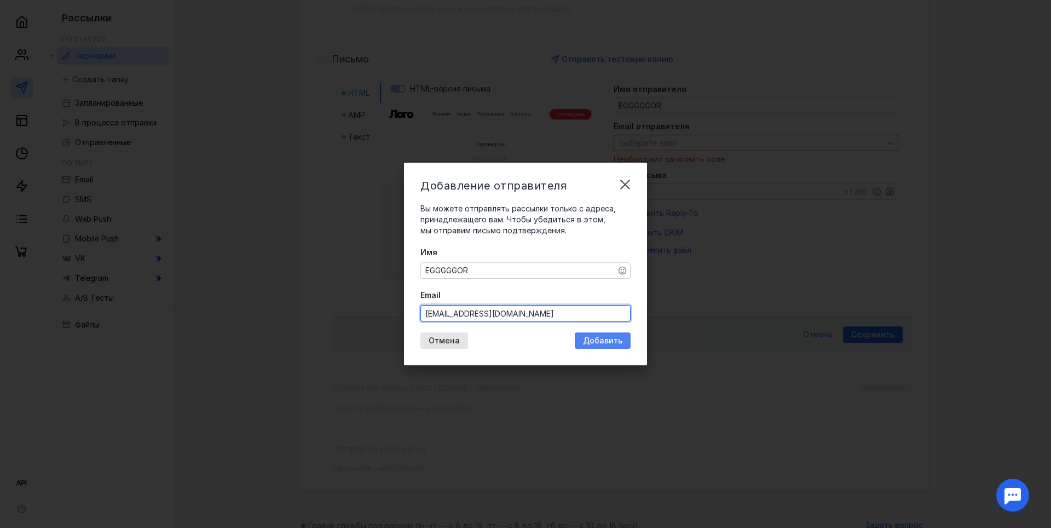
type input "[EMAIL_ADDRESS][DOMAIN_NAME]"
click at [587, 341] on span "Добавить" at bounding box center [602, 340] width 39 height 9
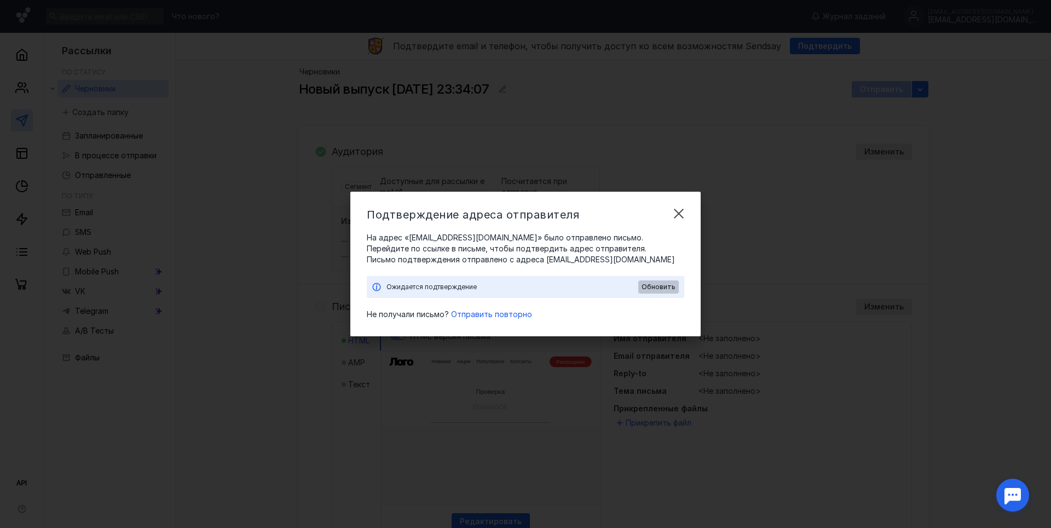
click at [650, 287] on span "Обновить" at bounding box center [659, 287] width 34 height 8
click at [577, 286] on div "Ожидается подтверждение, обновлено в 23:44" at bounding box center [512, 286] width 252 height 11
click at [505, 314] on span "Отправить повторно" at bounding box center [491, 313] width 81 height 9
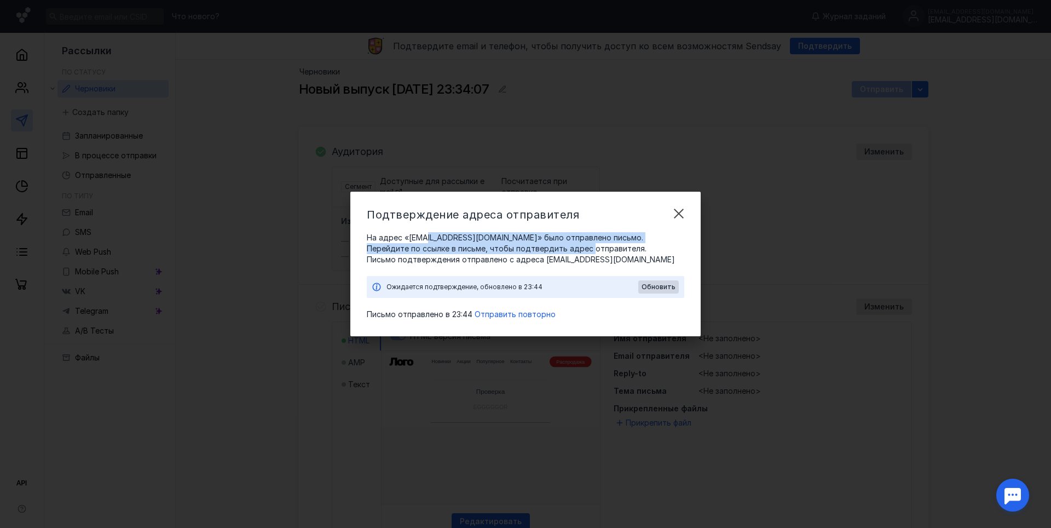
drag, startPoint x: 476, startPoint y: 238, endPoint x: 545, endPoint y: 249, distance: 69.8
click at [544, 249] on span "На адрес «[EMAIL_ADDRESS][DOMAIN_NAME]» было отправлено письмо. Перейдите по сс…" at bounding box center [526, 243] width 318 height 22
click at [599, 249] on span "На адрес «[EMAIL_ADDRESS][DOMAIN_NAME]» было отправлено письмо. Перейдите по сс…" at bounding box center [526, 243] width 318 height 22
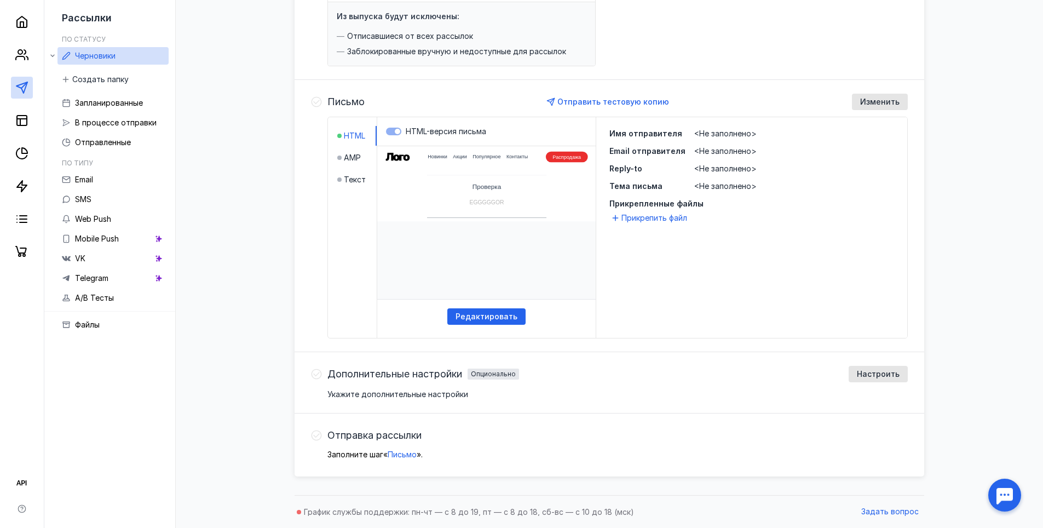
click at [714, 129] on span "<Не заполнено>" at bounding box center [725, 133] width 62 height 9
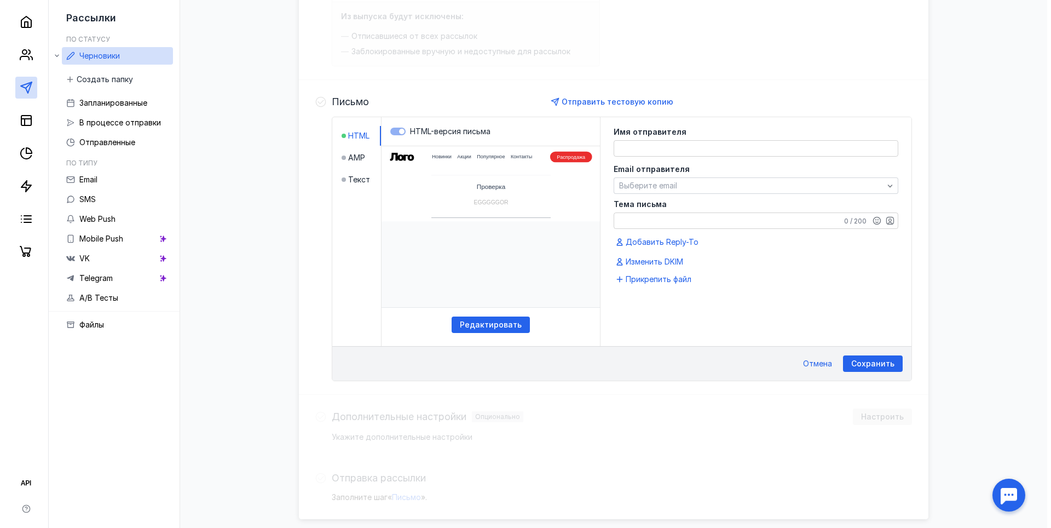
scroll to position [247, 0]
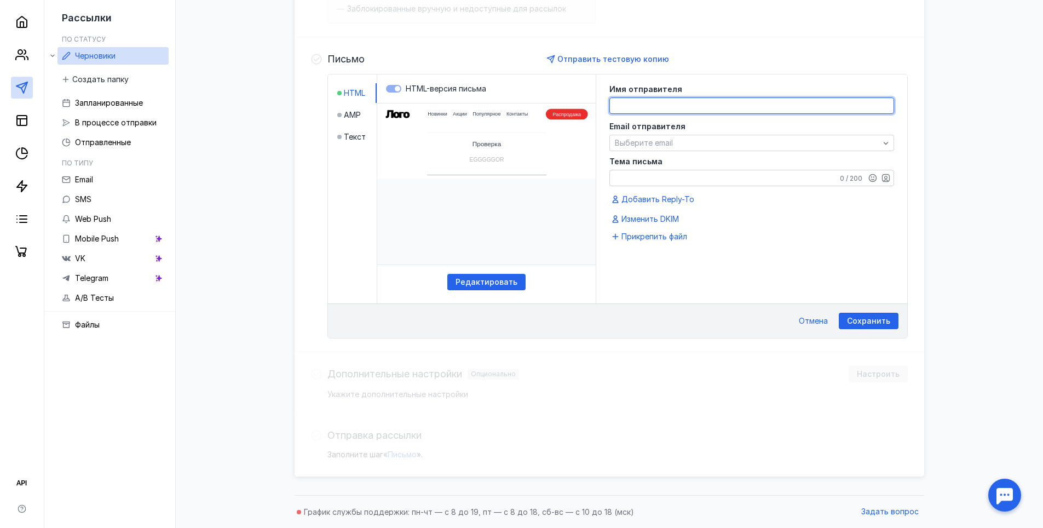
click at [725, 105] on textarea at bounding box center [752, 105] width 284 height 15
type textarea "EGGGGGOR"
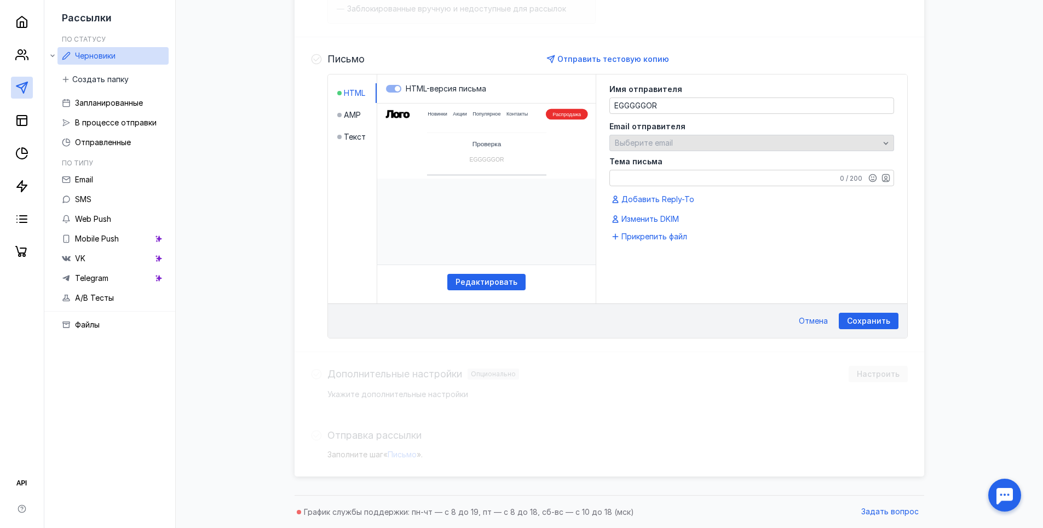
click at [725, 139] on div "Выберите email" at bounding box center [747, 143] width 270 height 9
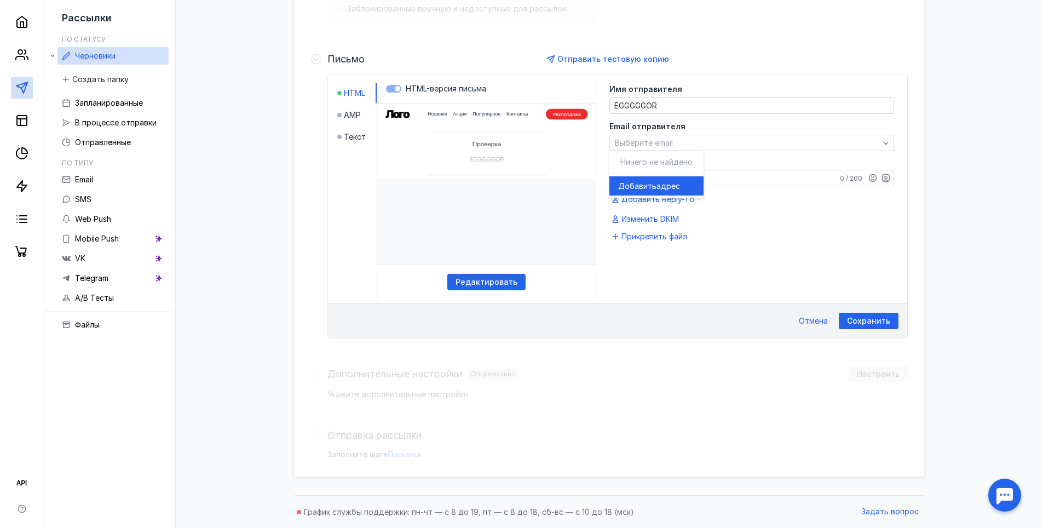
click at [667, 182] on span "адрес" at bounding box center [668, 186] width 24 height 11
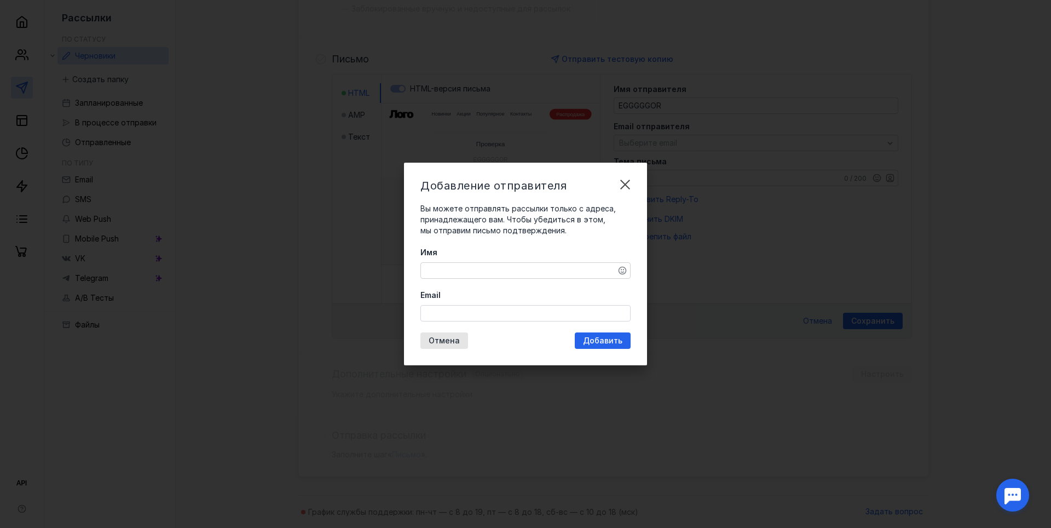
click at [491, 264] on textarea "Имя" at bounding box center [525, 270] width 209 height 15
type textarea "EGGGGGOR"
click at [509, 317] on input "Email" at bounding box center [525, 312] width 209 height 15
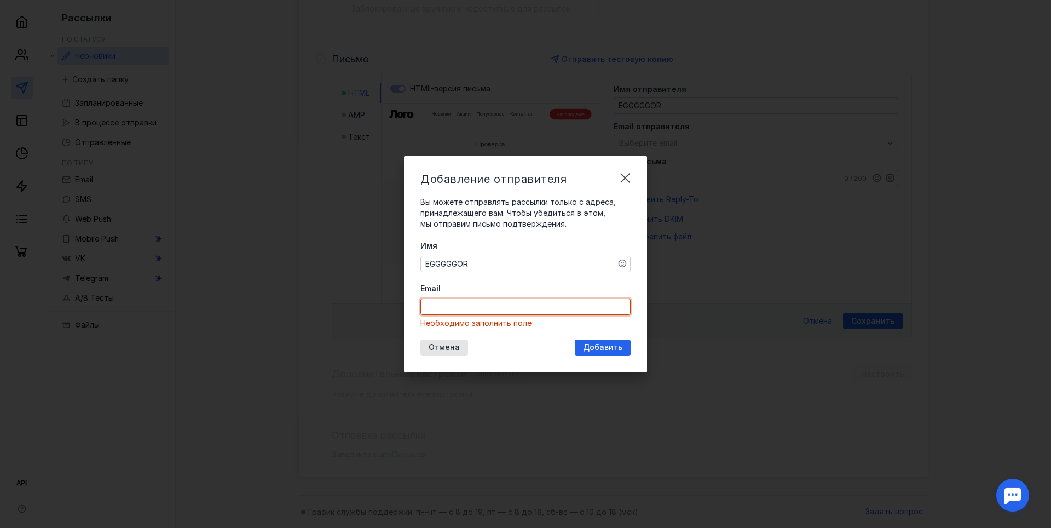
paste input "[EMAIL_ADDRESS][DOMAIN_NAME]"
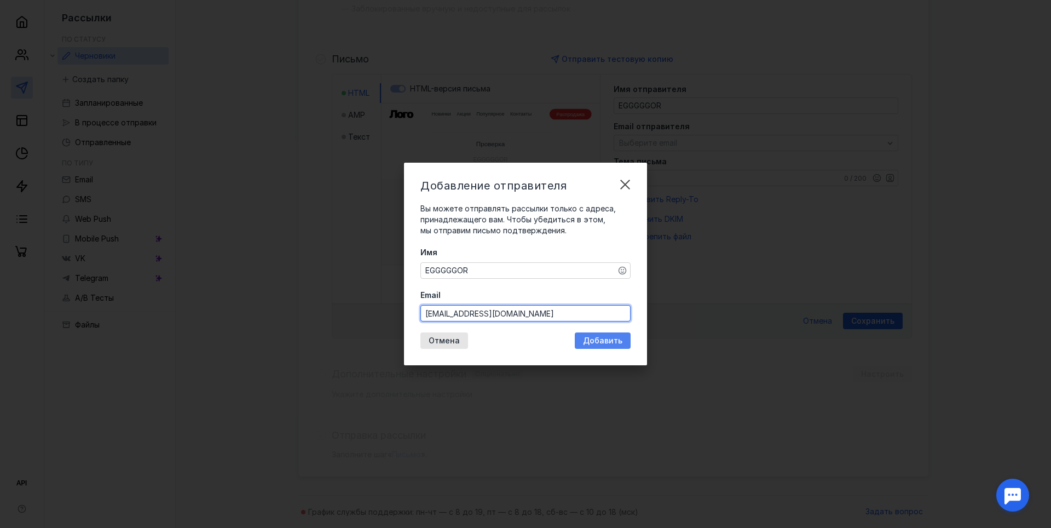
type input "[EMAIL_ADDRESS][DOMAIN_NAME]"
click at [603, 338] on span "Добавить" at bounding box center [602, 340] width 39 height 9
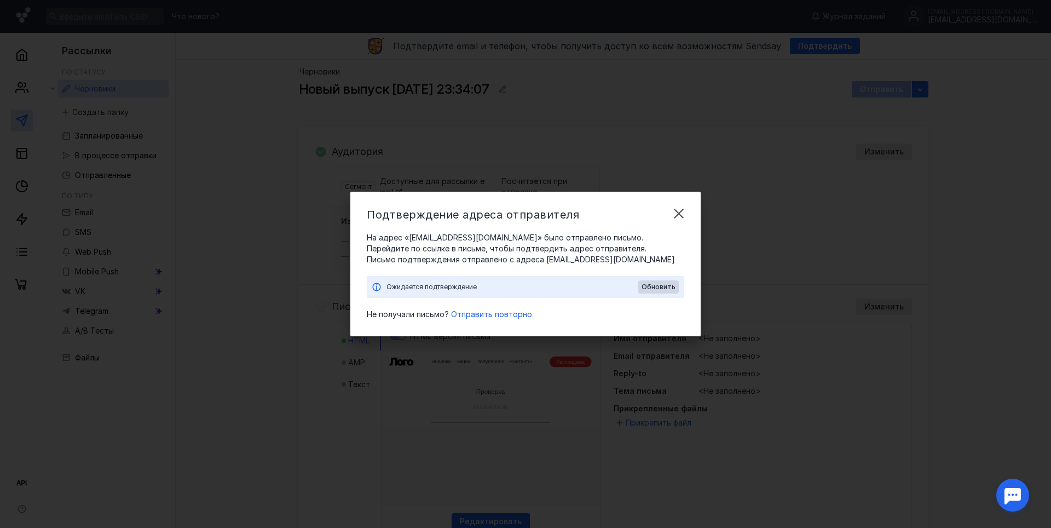
scroll to position [0, 0]
click at [487, 313] on span "Отправить повторно" at bounding box center [491, 313] width 81 height 9
